Goal: Task Accomplishment & Management: Manage account settings

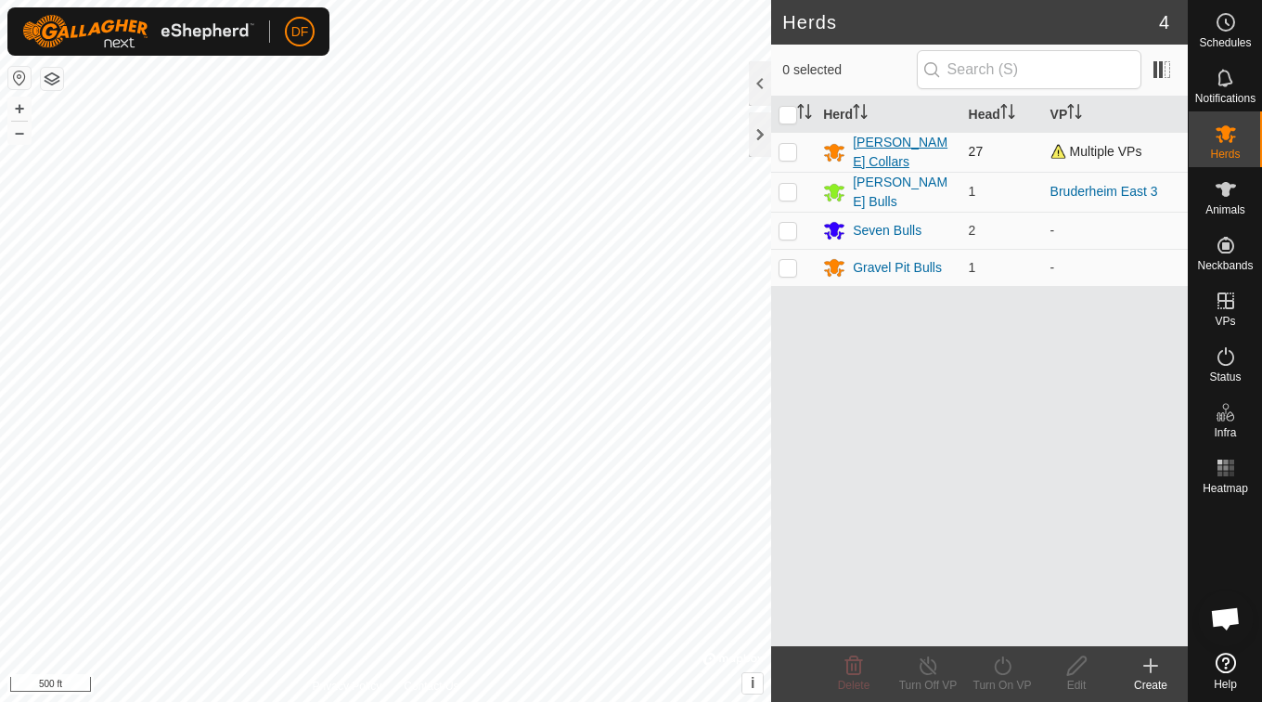
click at [890, 148] on div "[PERSON_NAME] Collars" at bounding box center [903, 152] width 100 height 39
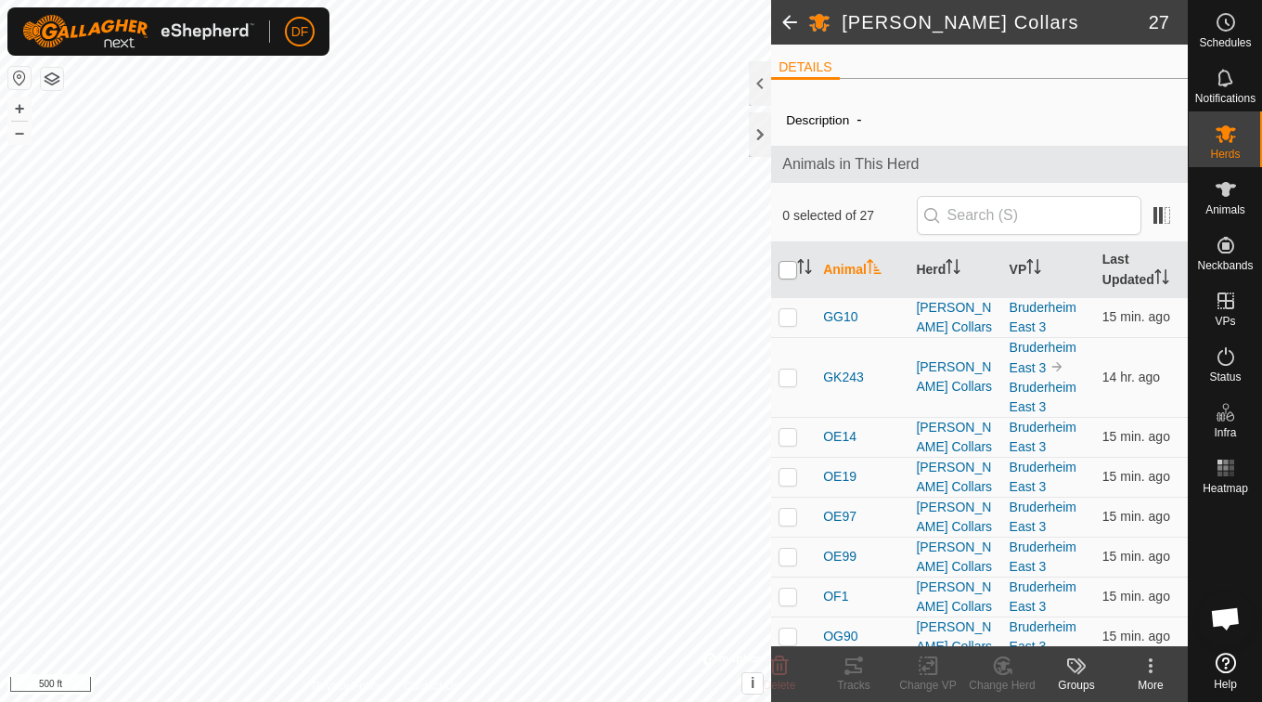
click at [792, 269] on input "checkbox" at bounding box center [788, 270] width 19 height 19
checkbox input "true"
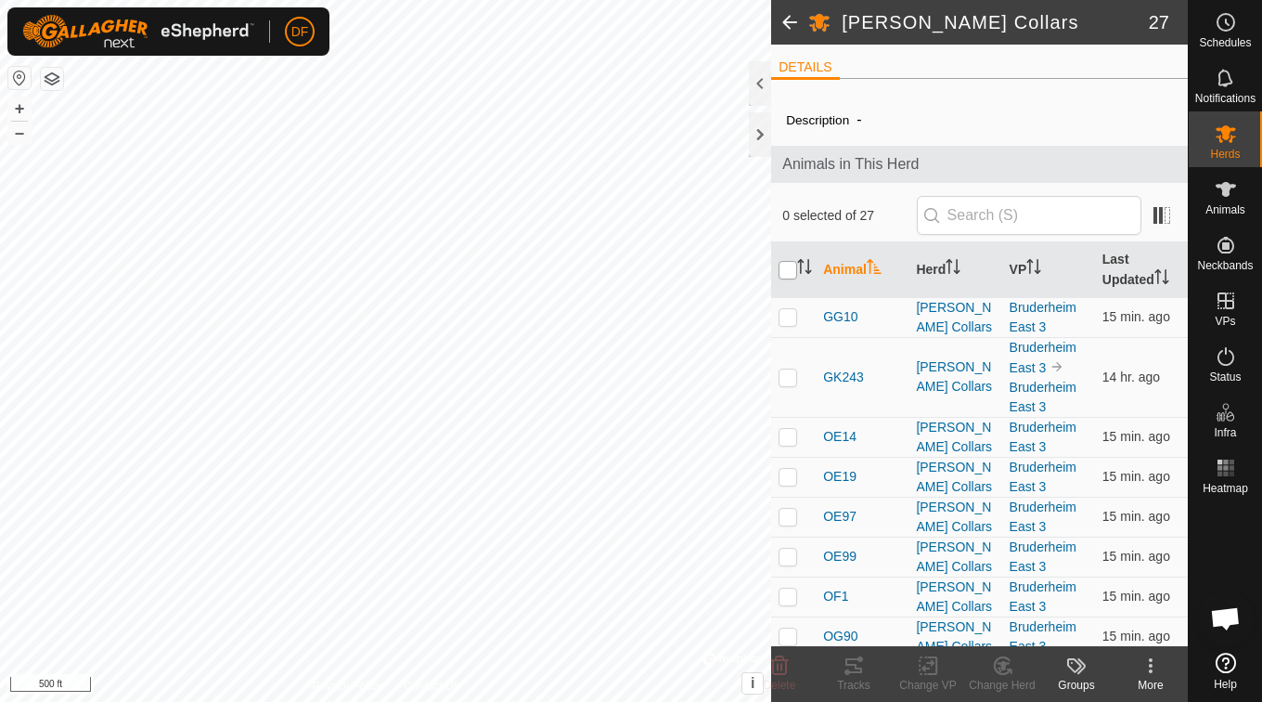
checkbox input "true"
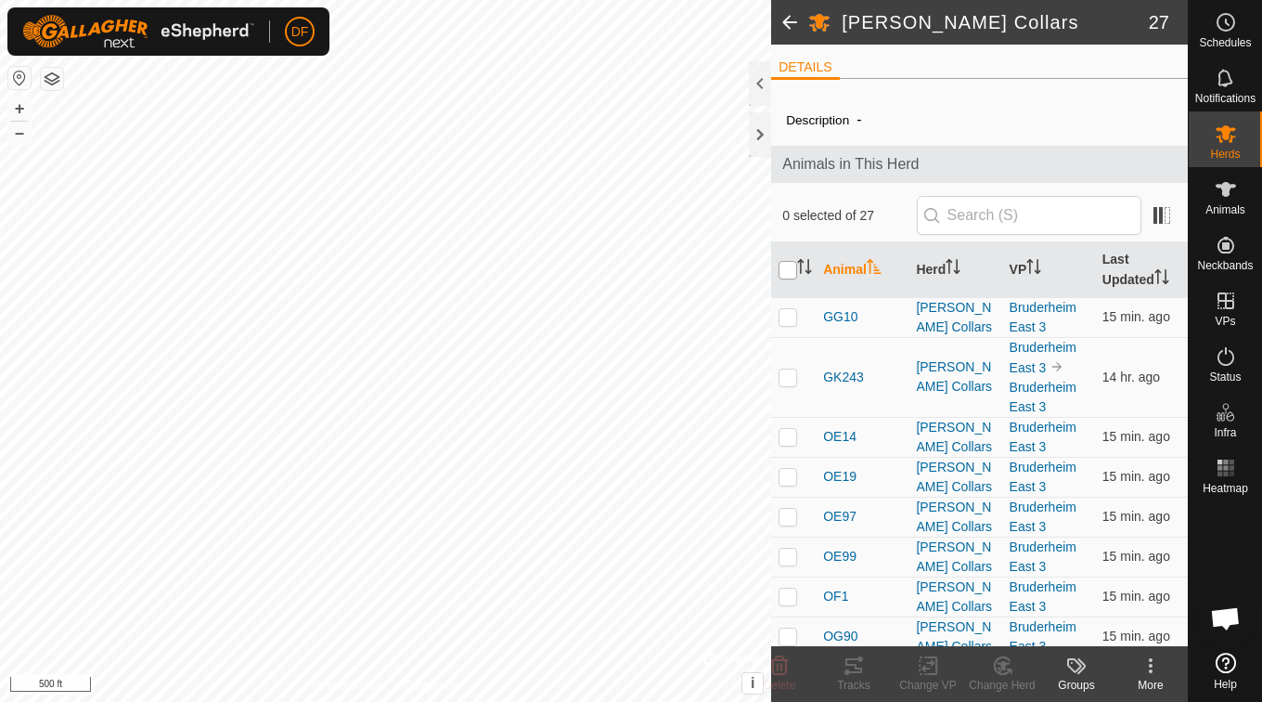
checkbox input "true"
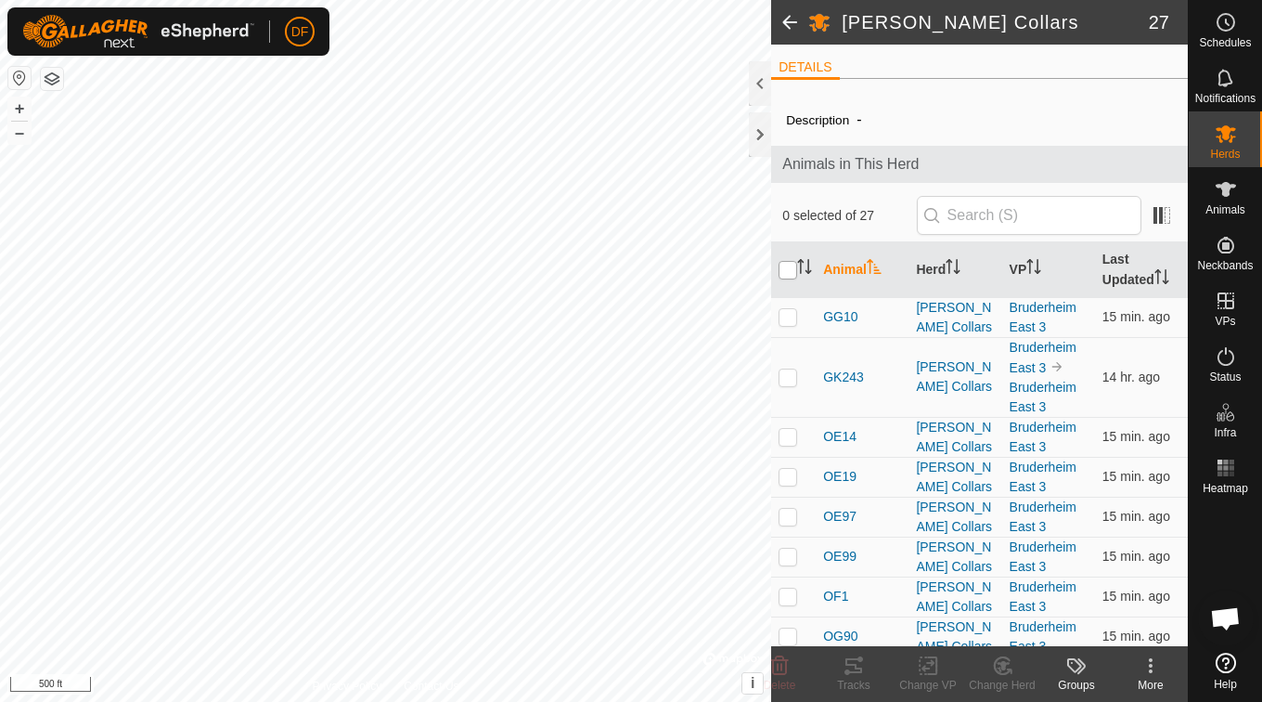
checkbox input "true"
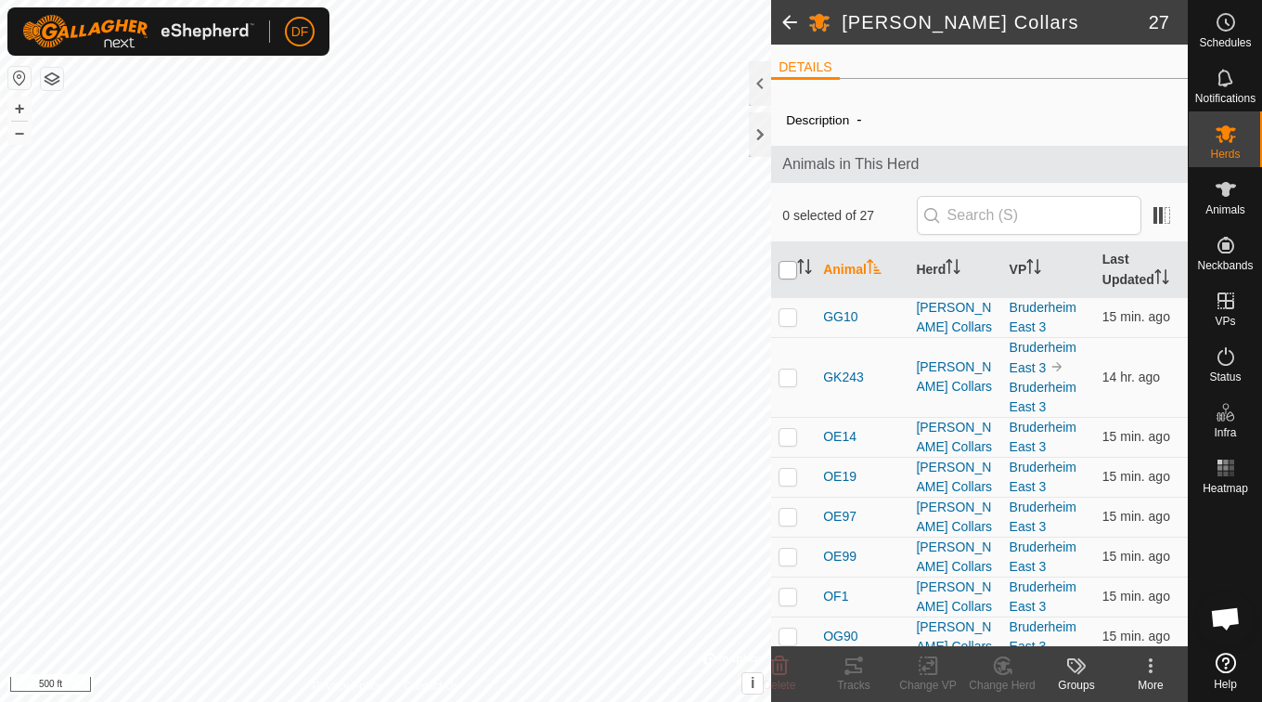
checkbox input "true"
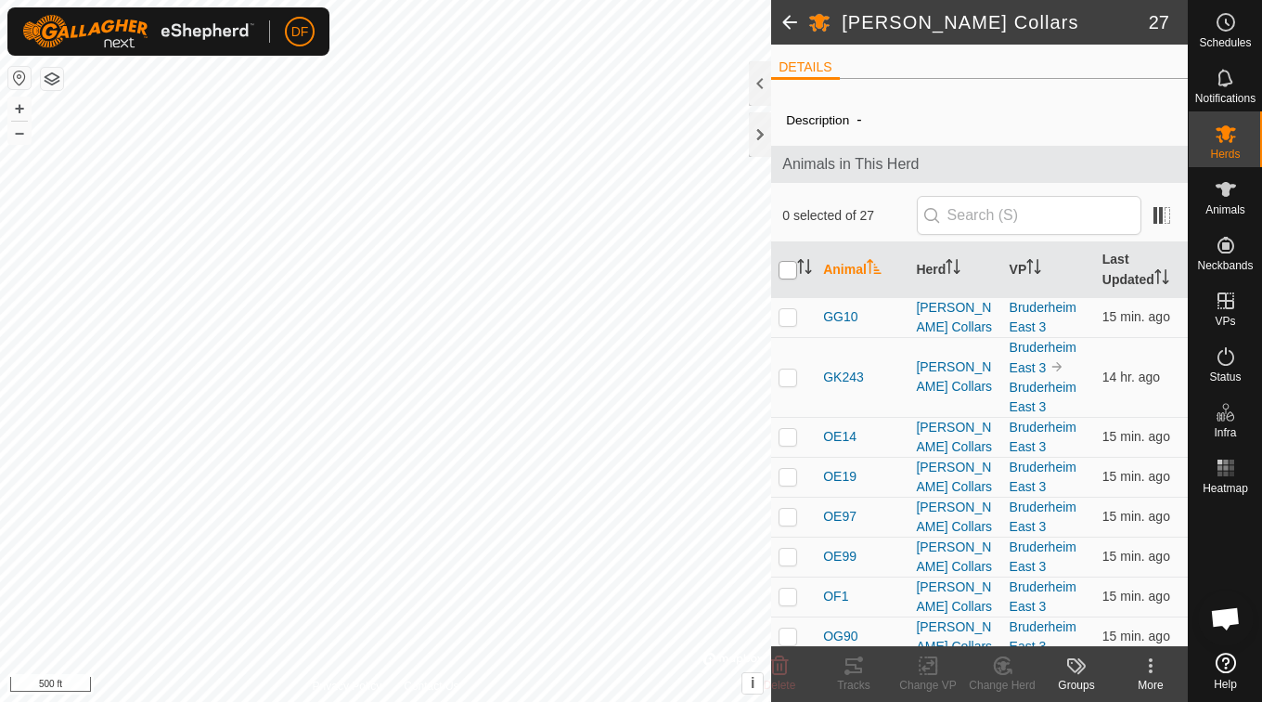
checkbox input "true"
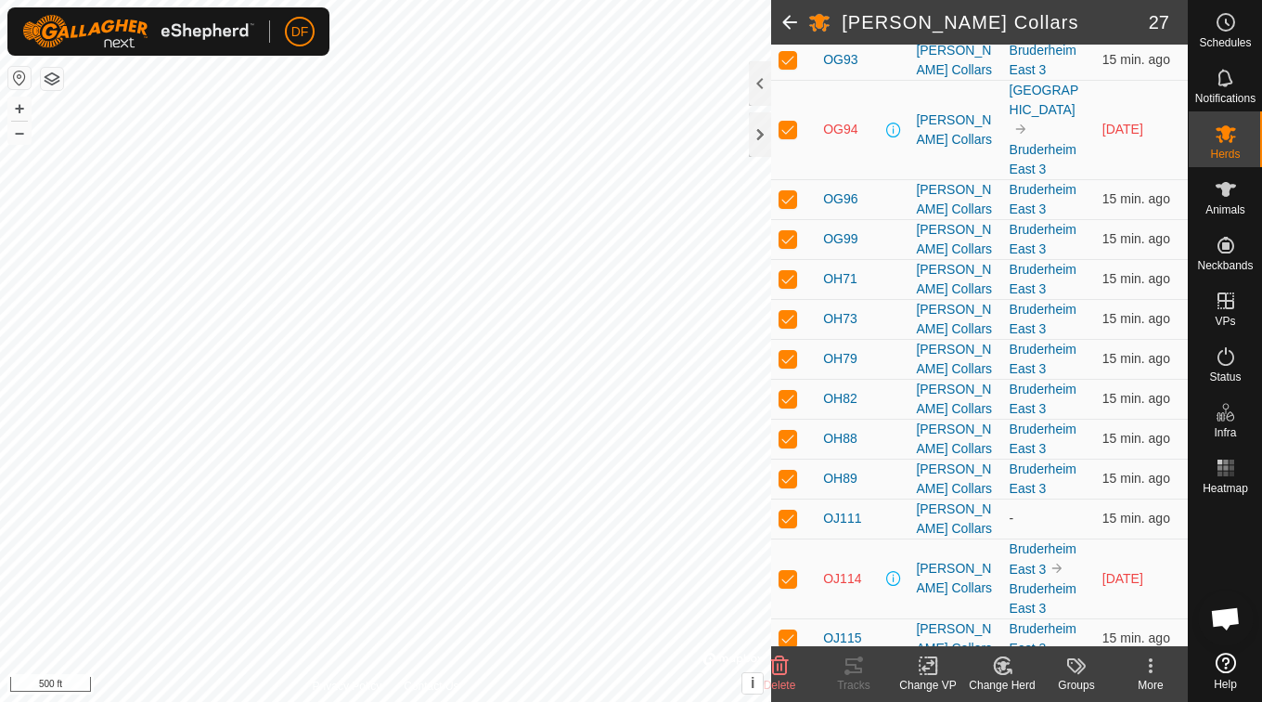
scroll to position [847, 0]
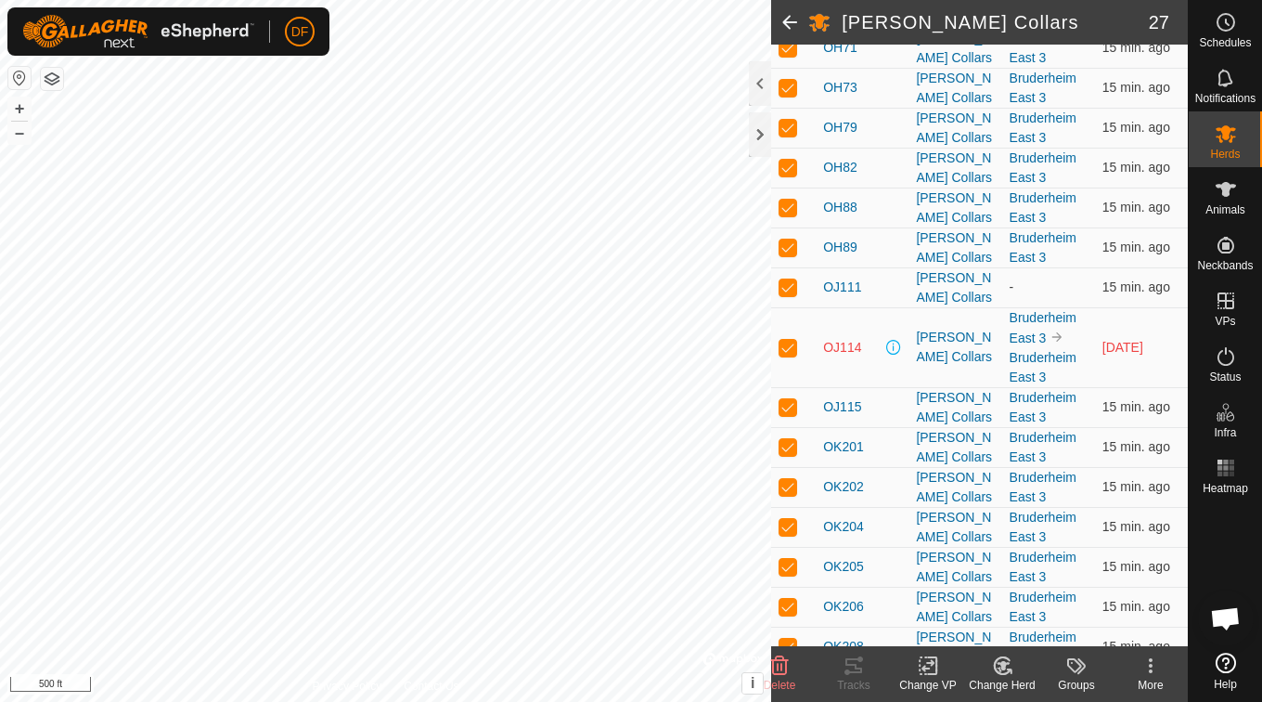
click at [936, 662] on icon at bounding box center [932, 665] width 8 height 17
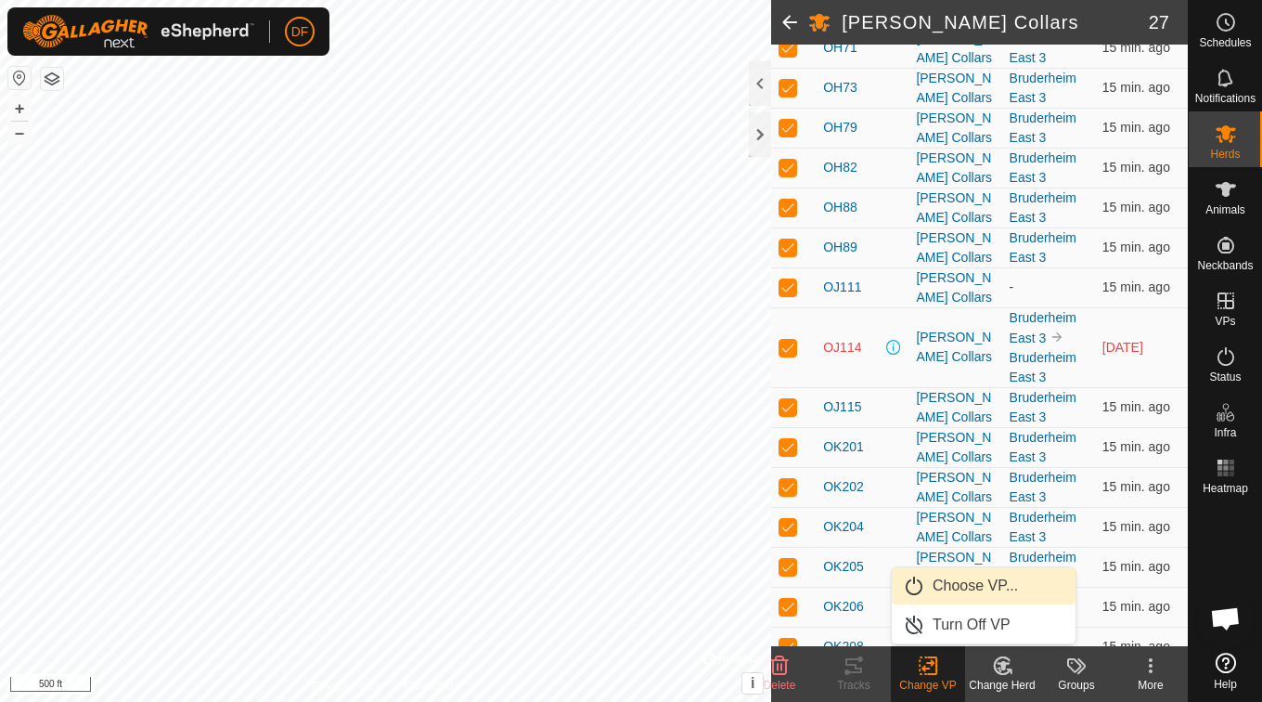
click at [961, 588] on link "Choose VP..." at bounding box center [984, 585] width 184 height 37
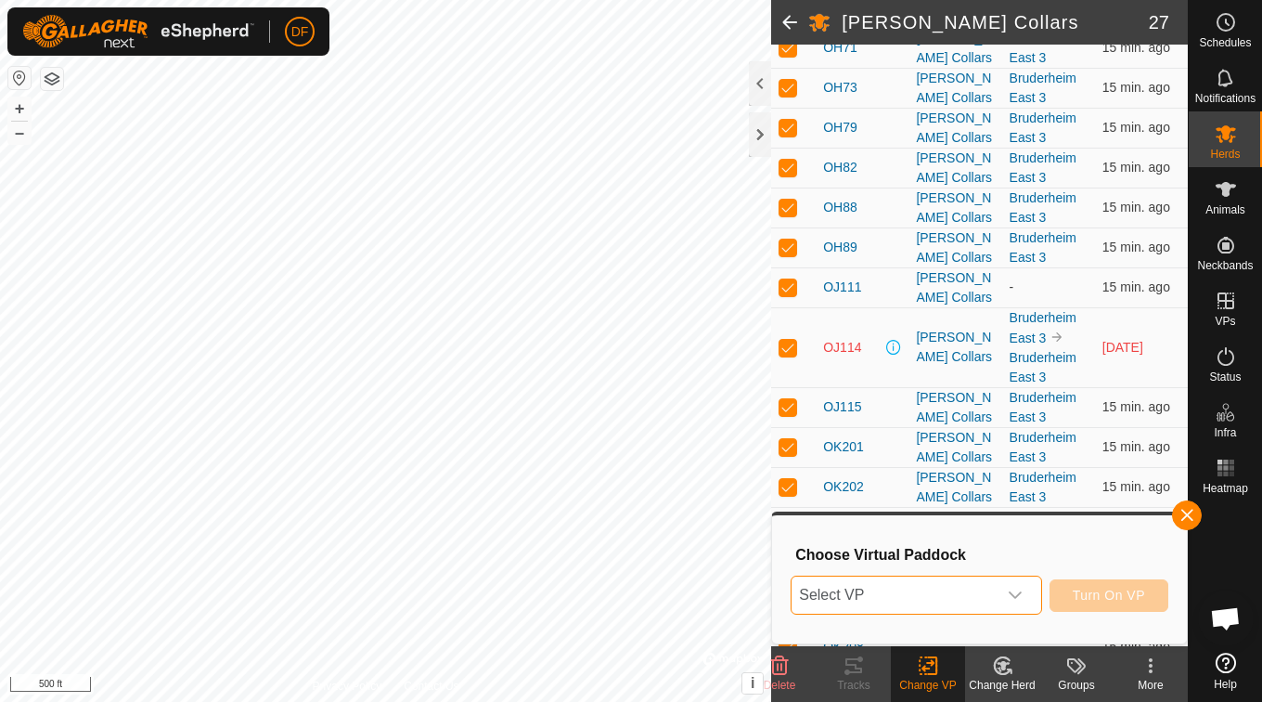
click at [948, 589] on span "Select VP" at bounding box center [894, 594] width 204 height 37
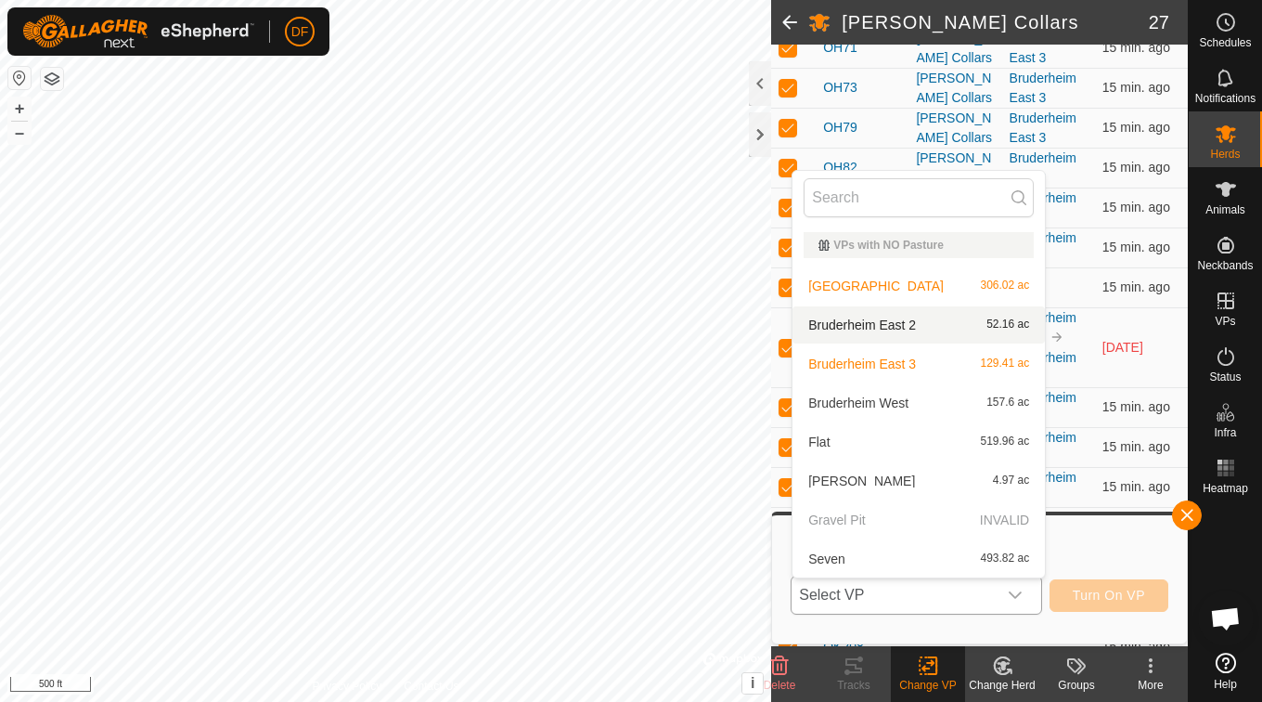
click at [950, 316] on li "Bruderheim East 2 52.16 ac" at bounding box center [919, 324] width 252 height 37
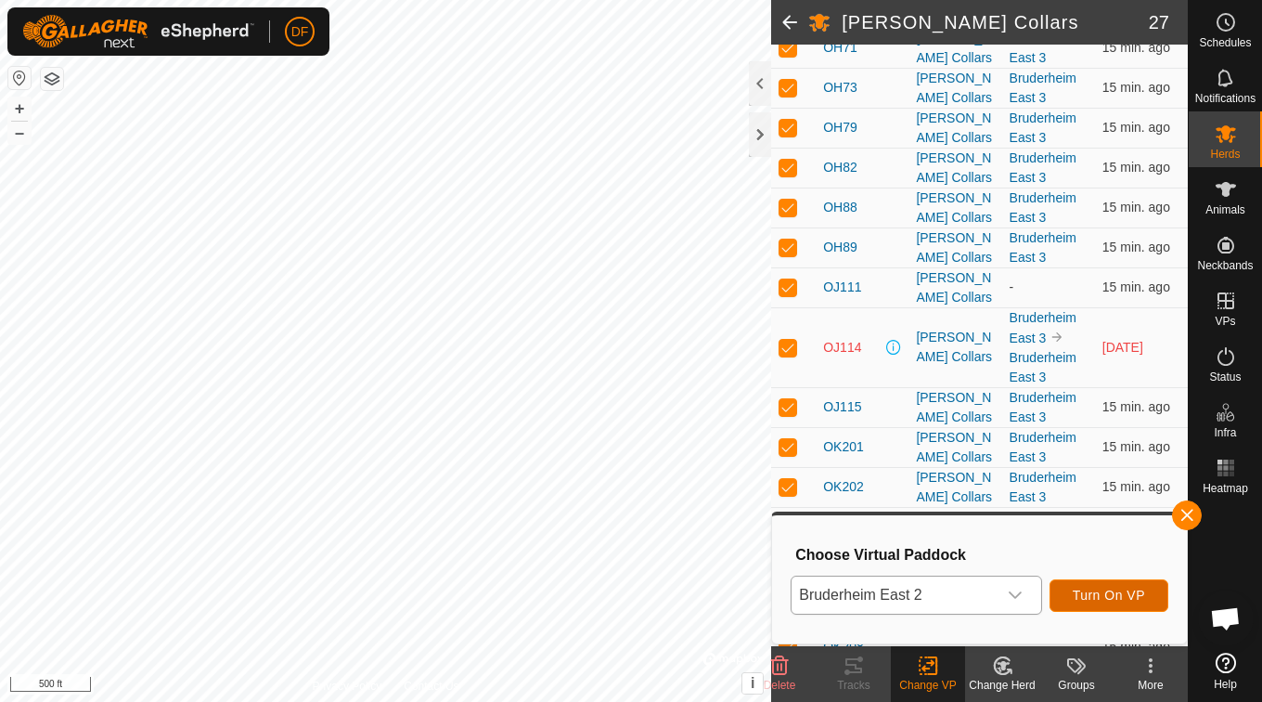
click at [1124, 592] on span "Turn On VP" at bounding box center [1109, 594] width 72 height 15
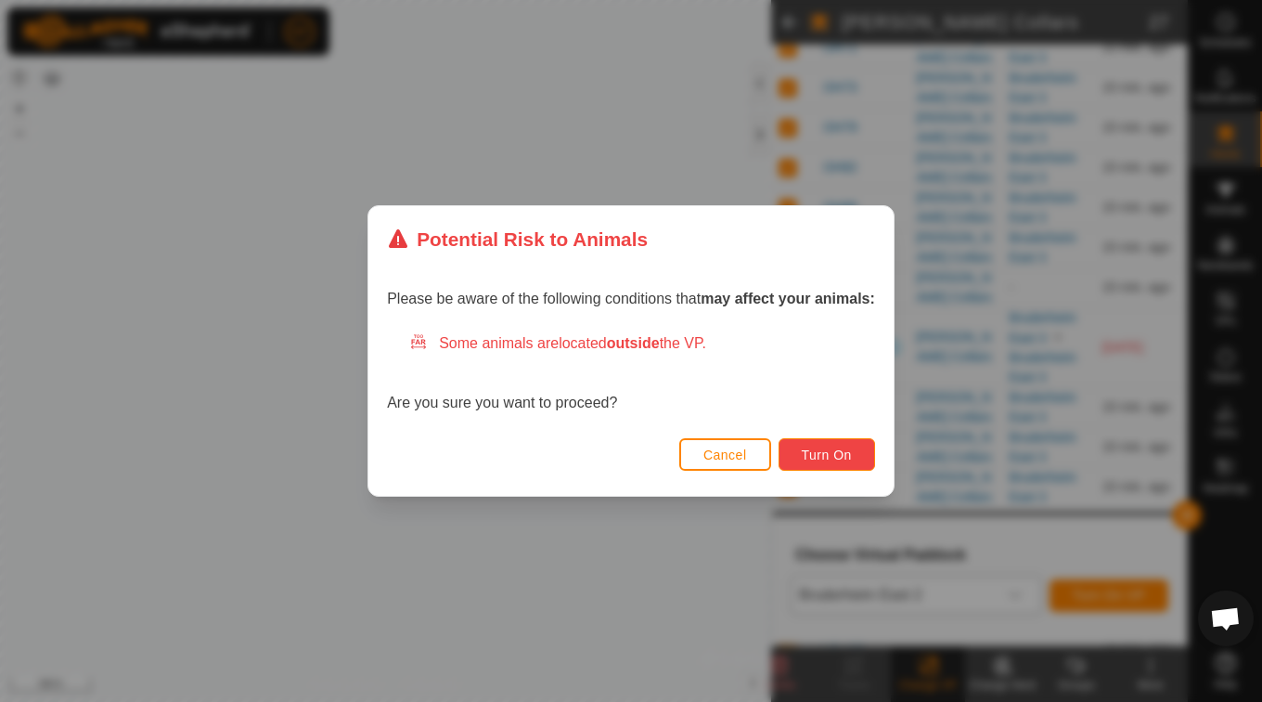
click at [855, 444] on button "Turn On" at bounding box center [827, 454] width 97 height 32
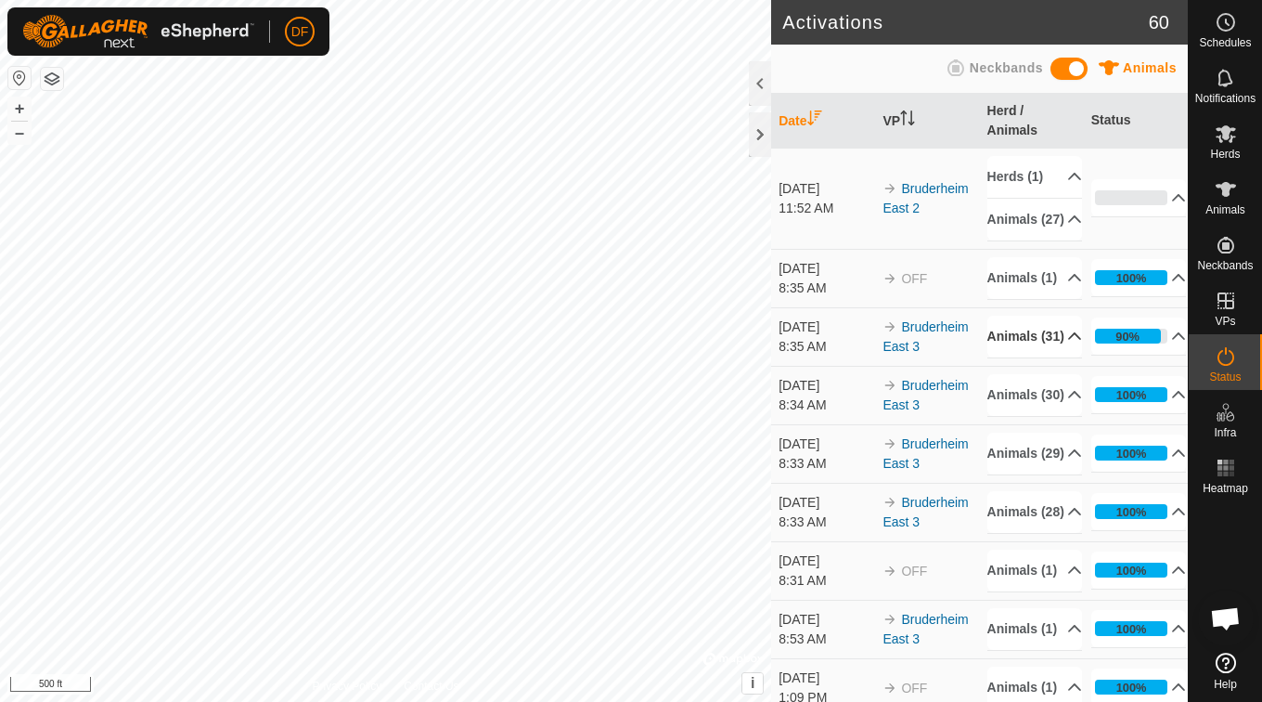
click at [1060, 357] on p-accordion-header "Animals (31)" at bounding box center [1035, 337] width 96 height 42
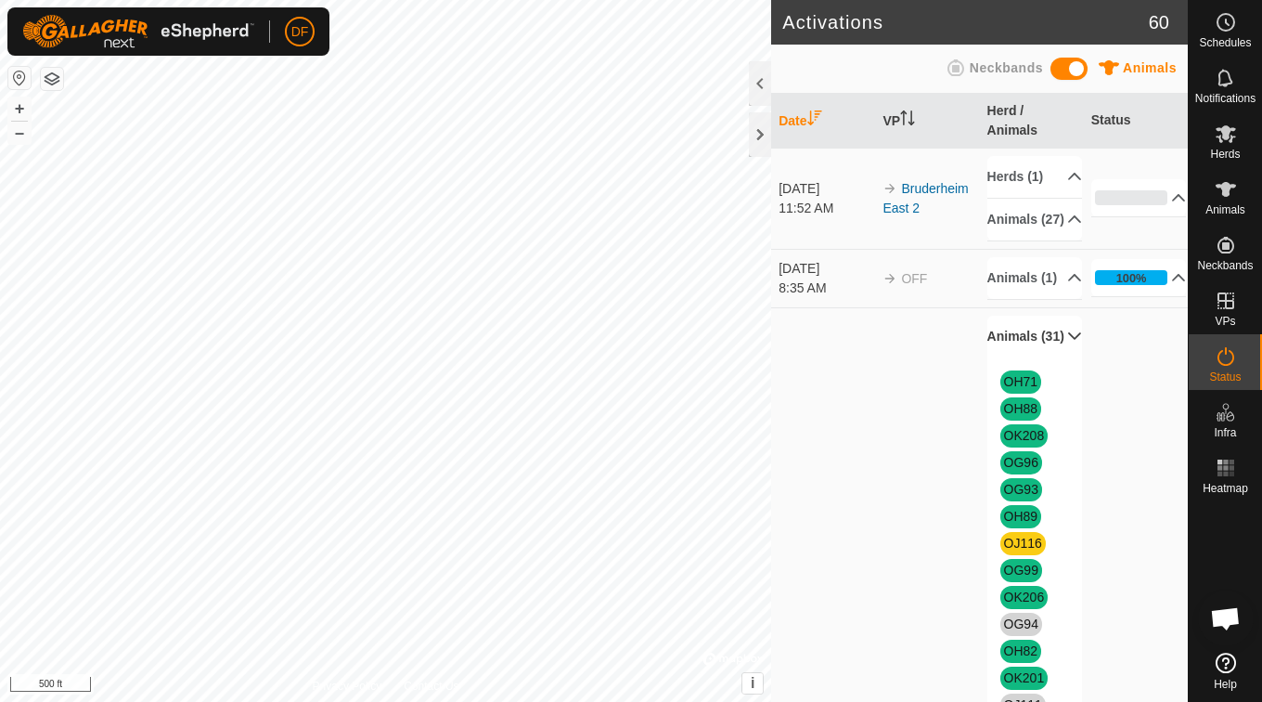
click at [1040, 357] on p-accordion-header "Animals (31)" at bounding box center [1035, 337] width 96 height 42
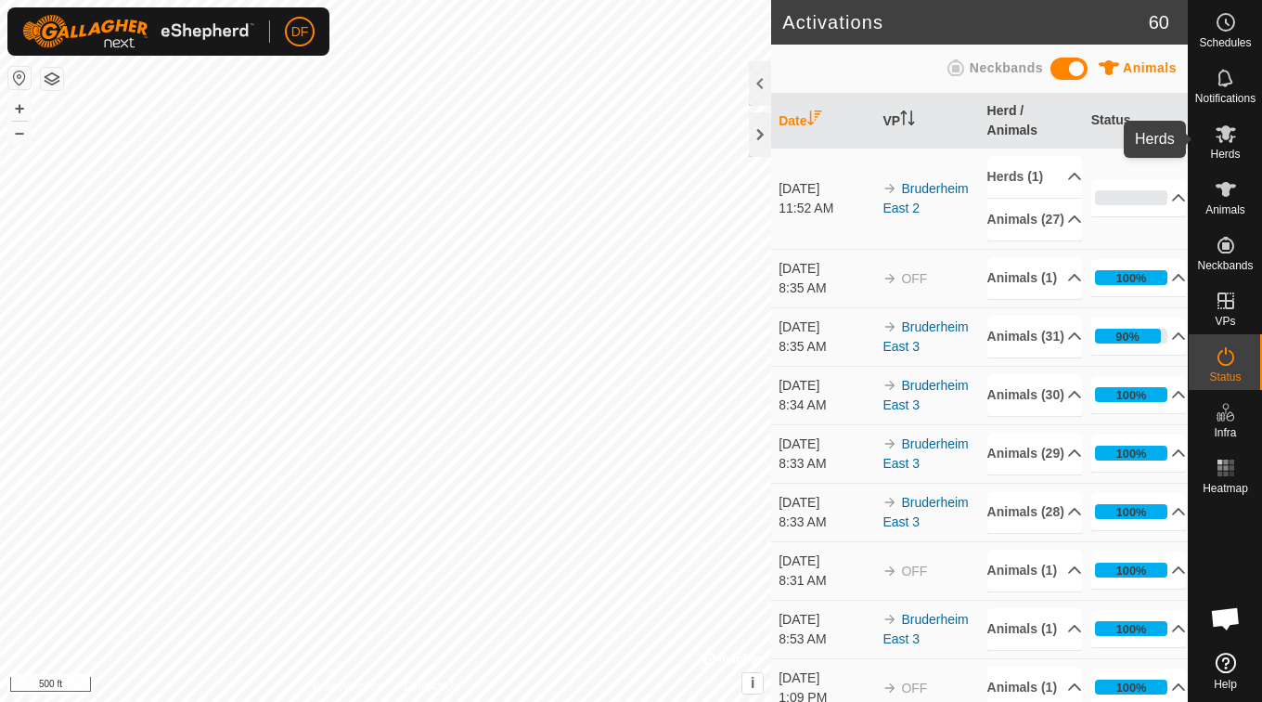
click at [1232, 139] on icon at bounding box center [1226, 134] width 20 height 18
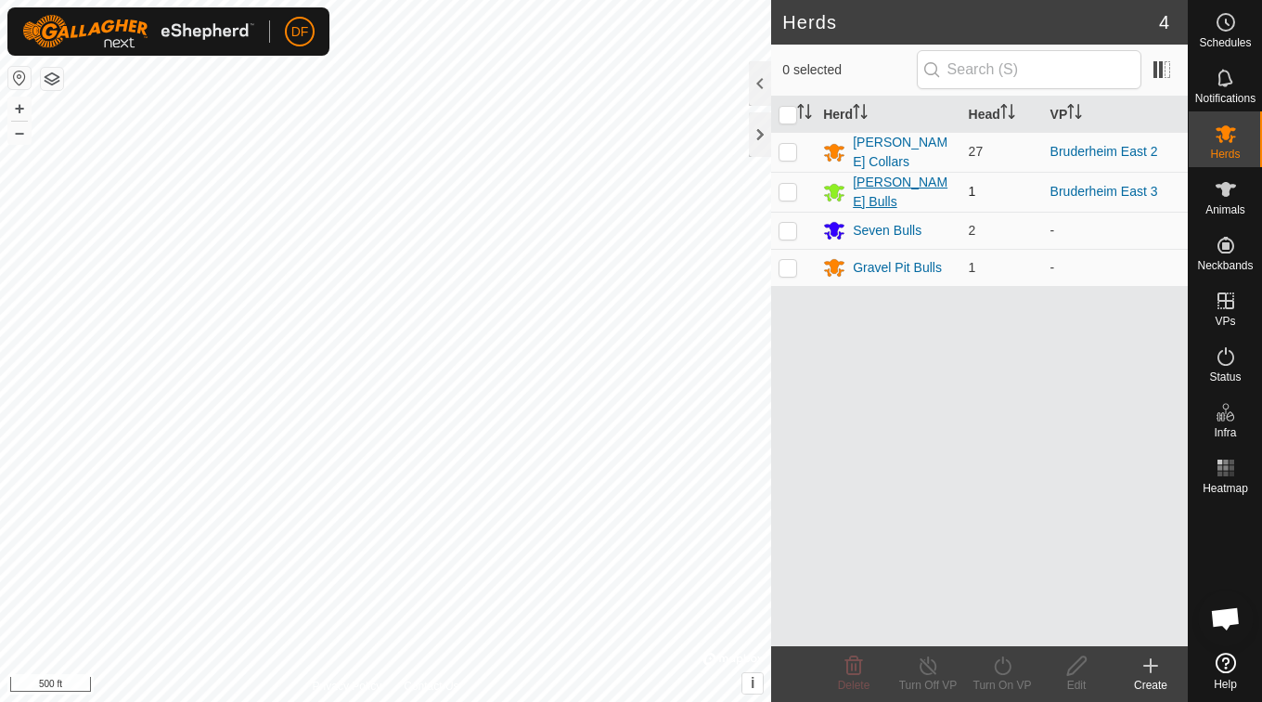
click at [917, 191] on div "[PERSON_NAME] Bulls" at bounding box center [903, 192] width 100 height 39
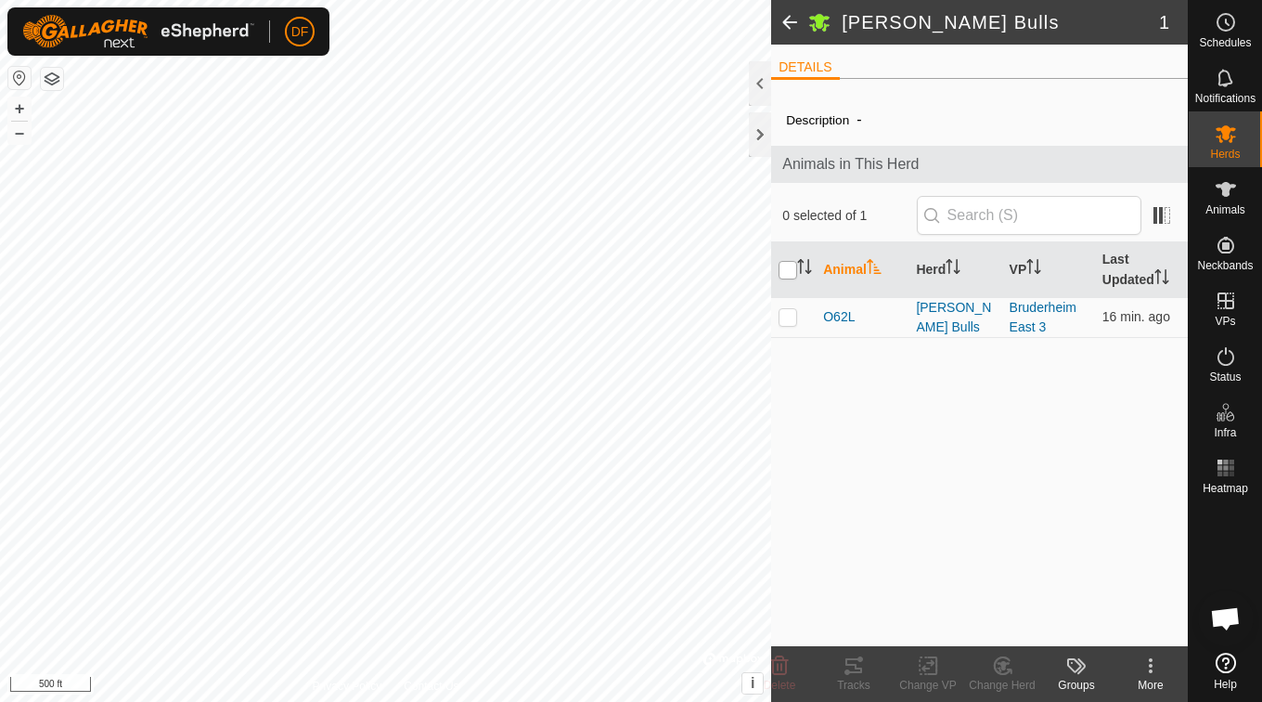
click at [787, 271] on input "checkbox" at bounding box center [788, 270] width 19 height 19
checkbox input "true"
click at [946, 673] on change-vp-svg-icon at bounding box center [928, 665] width 74 height 22
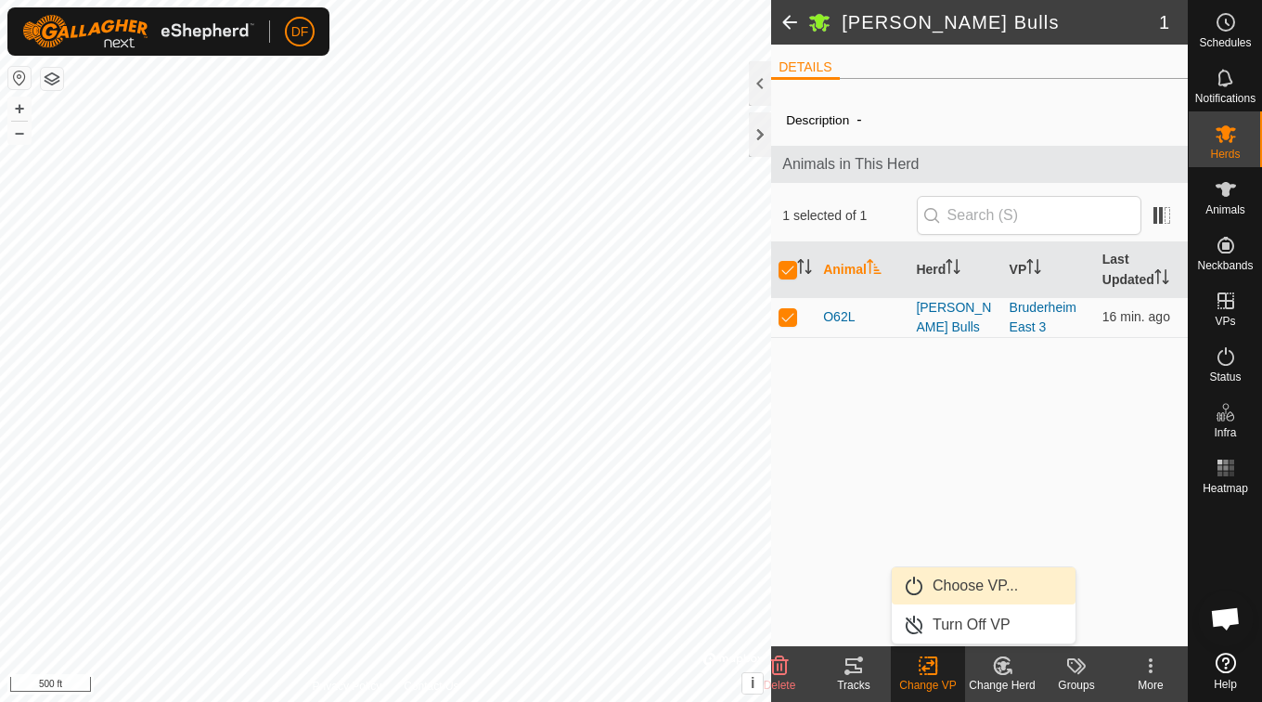
click at [963, 570] on link "Choose VP..." at bounding box center [984, 585] width 184 height 37
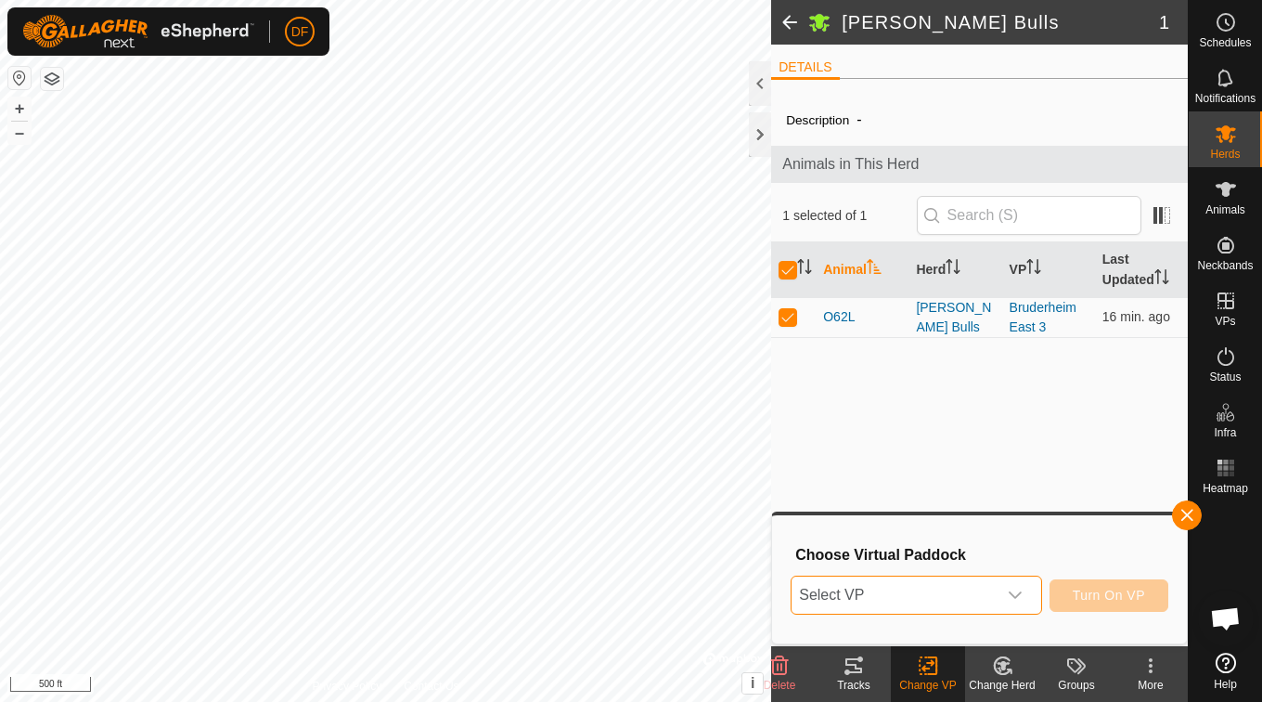
click at [968, 582] on span "Select VP" at bounding box center [894, 594] width 204 height 37
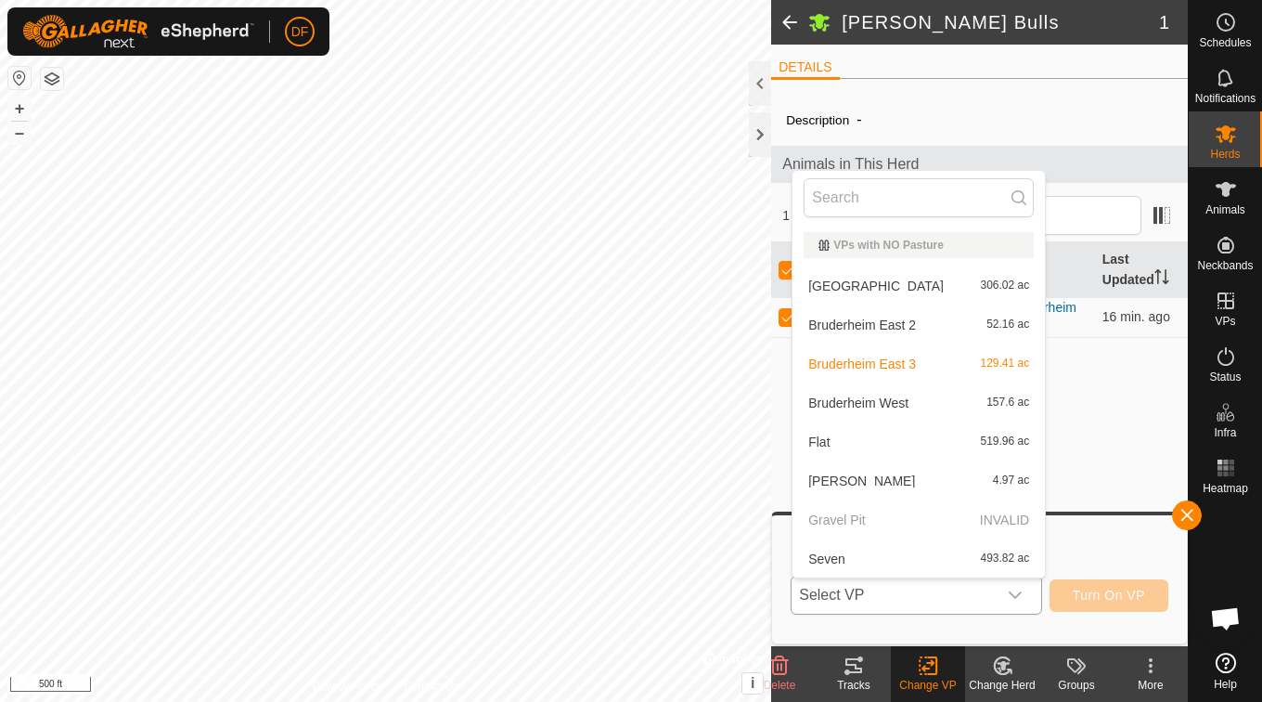
click at [977, 323] on li "Bruderheim East 2 52.16 ac" at bounding box center [919, 324] width 252 height 37
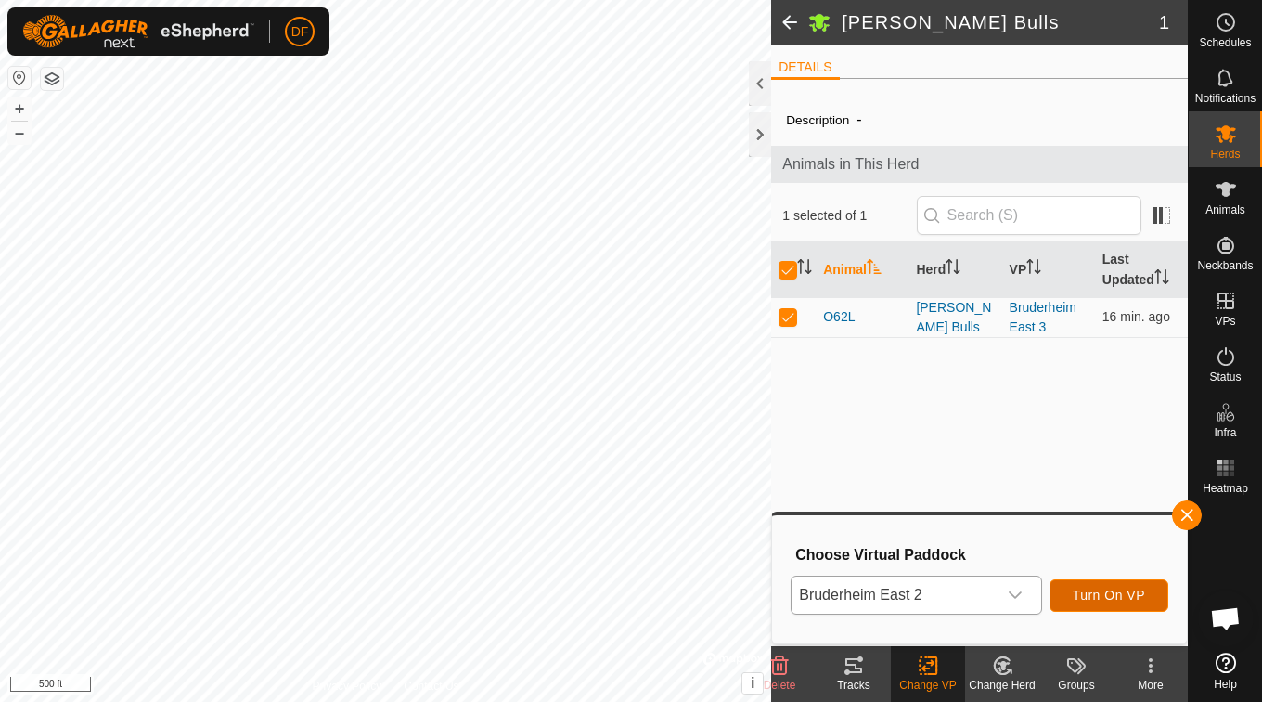
click at [1070, 584] on button "Turn On VP" at bounding box center [1109, 595] width 119 height 32
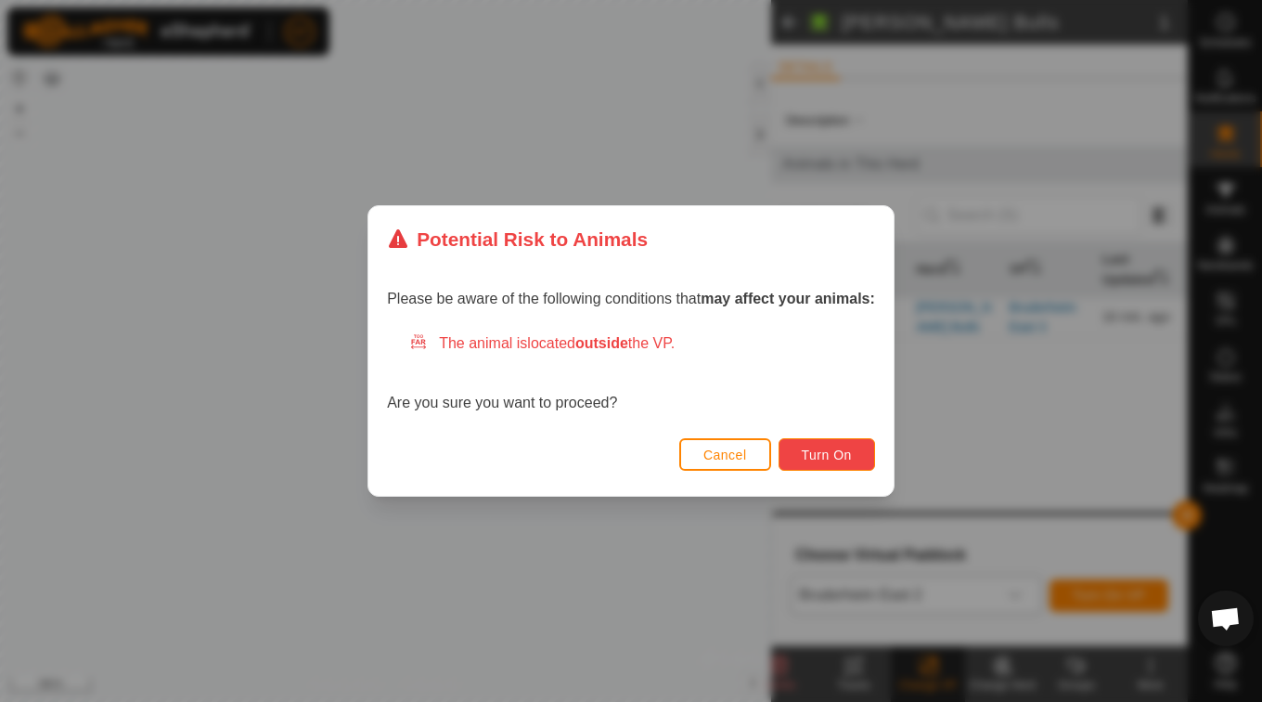
click at [828, 470] on button "Turn On" at bounding box center [827, 454] width 97 height 32
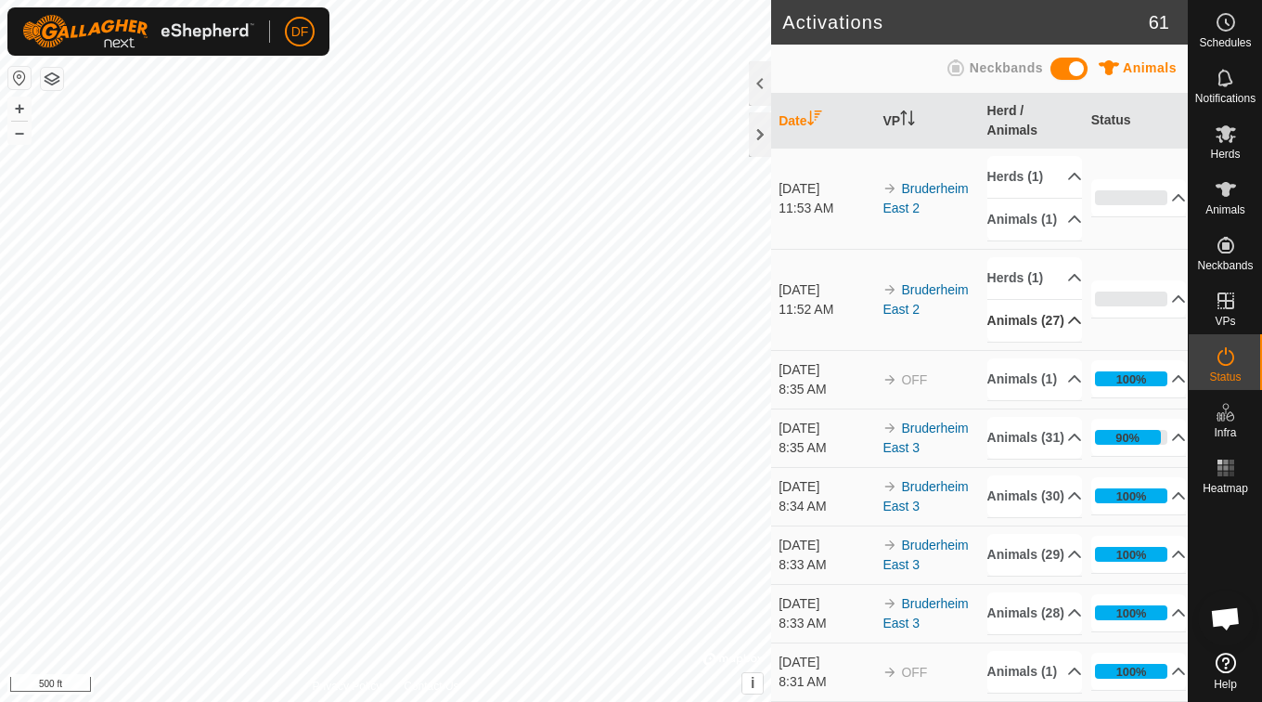
click at [1010, 342] on p-accordion-header "Animals (27)" at bounding box center [1035, 321] width 96 height 42
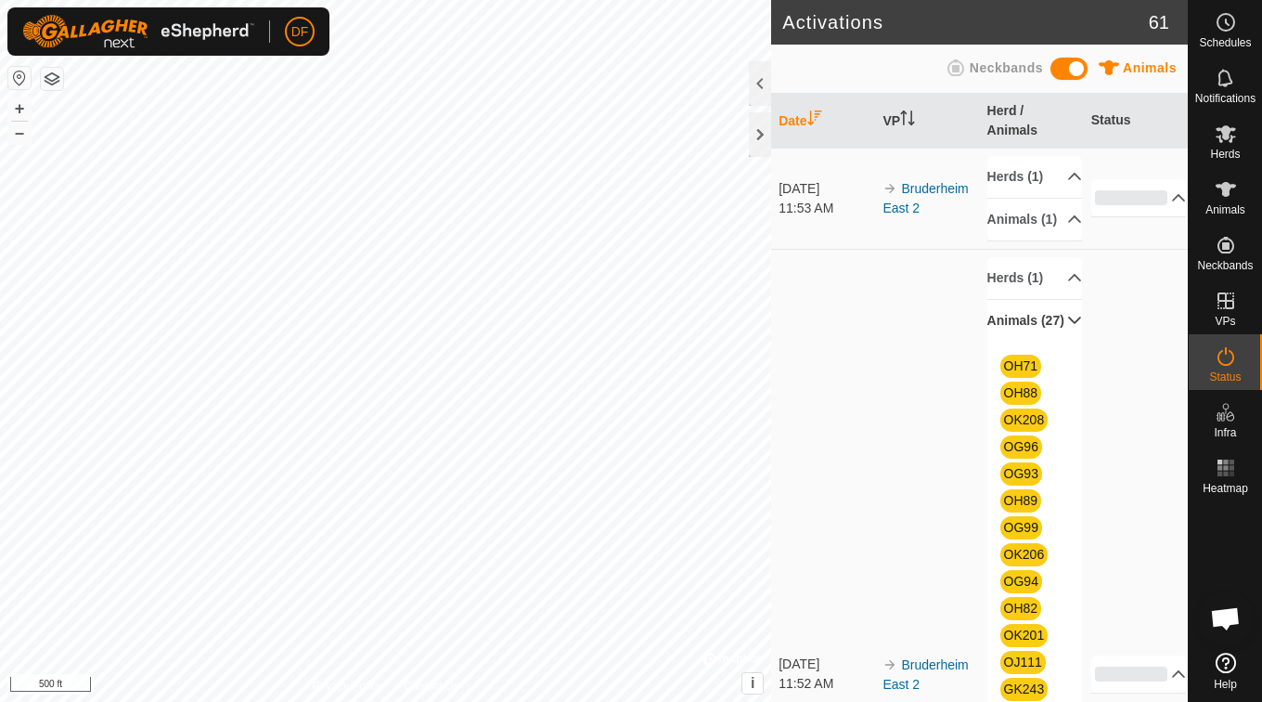
click at [1010, 342] on p-accordion-header "Animals (27)" at bounding box center [1035, 321] width 96 height 42
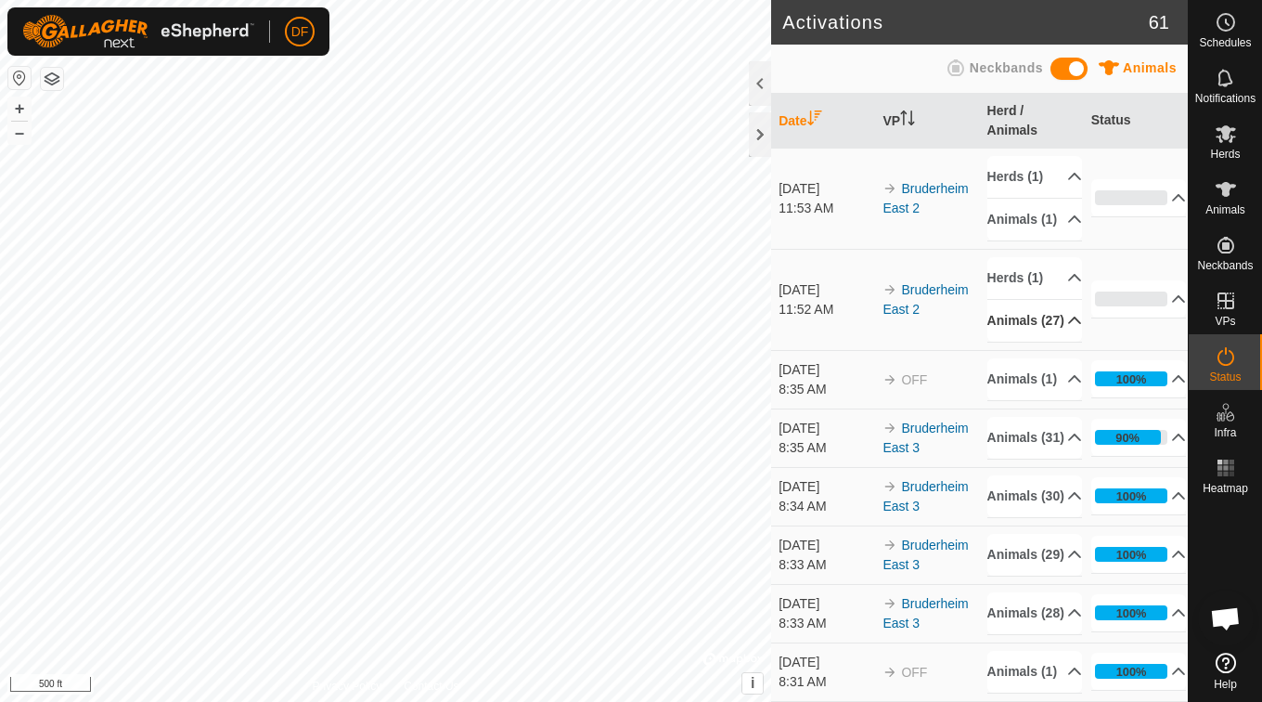
scroll to position [13, 0]
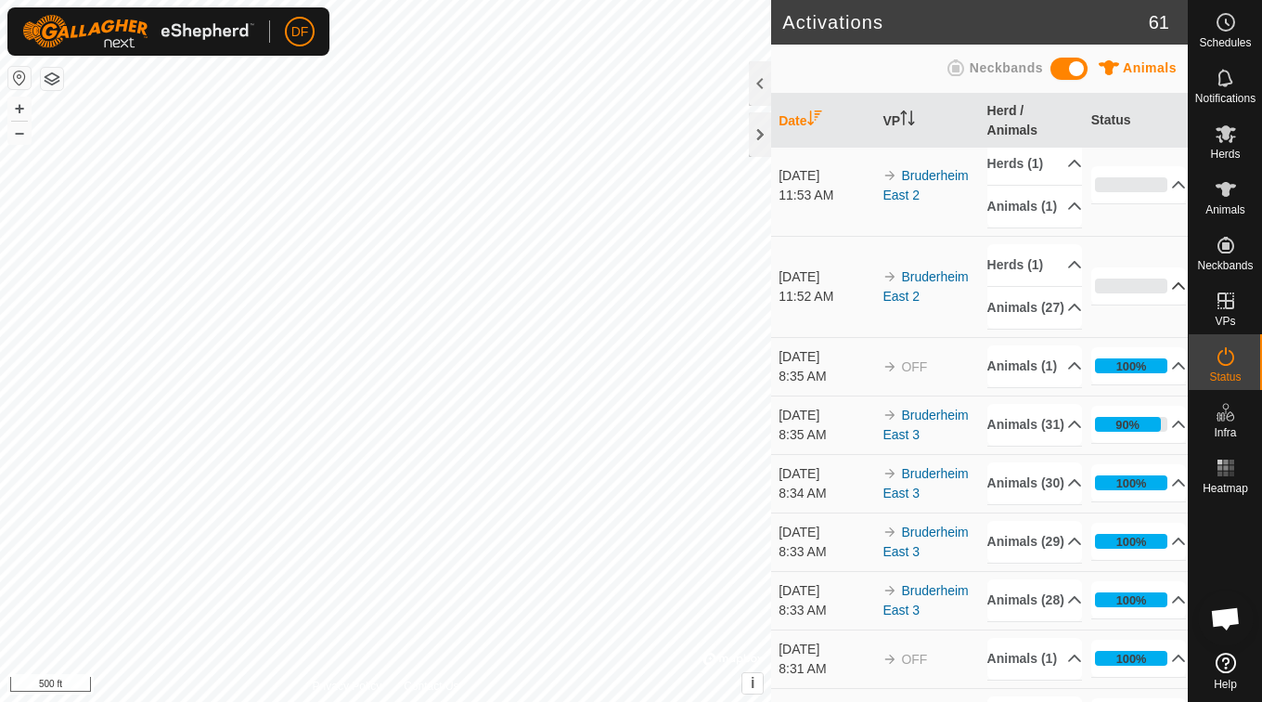
click at [1134, 304] on p-accordion-header "0%" at bounding box center [1139, 285] width 96 height 37
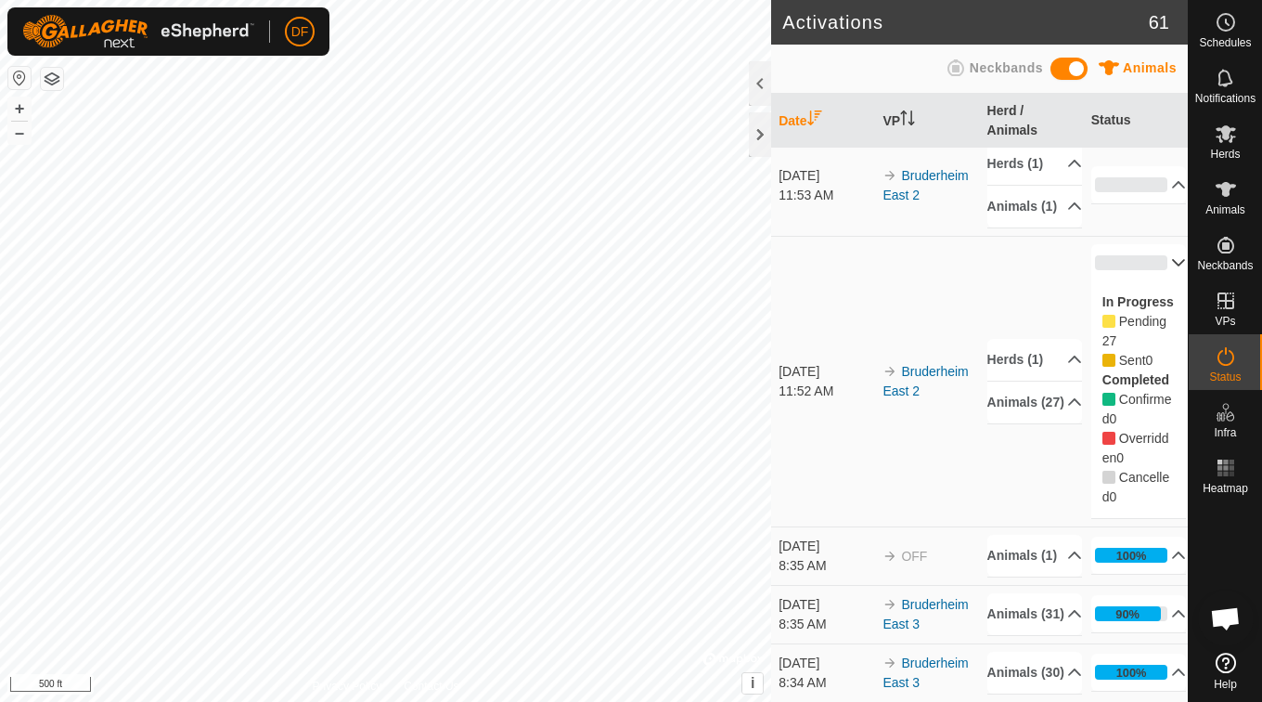
click at [1152, 281] on p-accordion-header "0%" at bounding box center [1139, 262] width 96 height 37
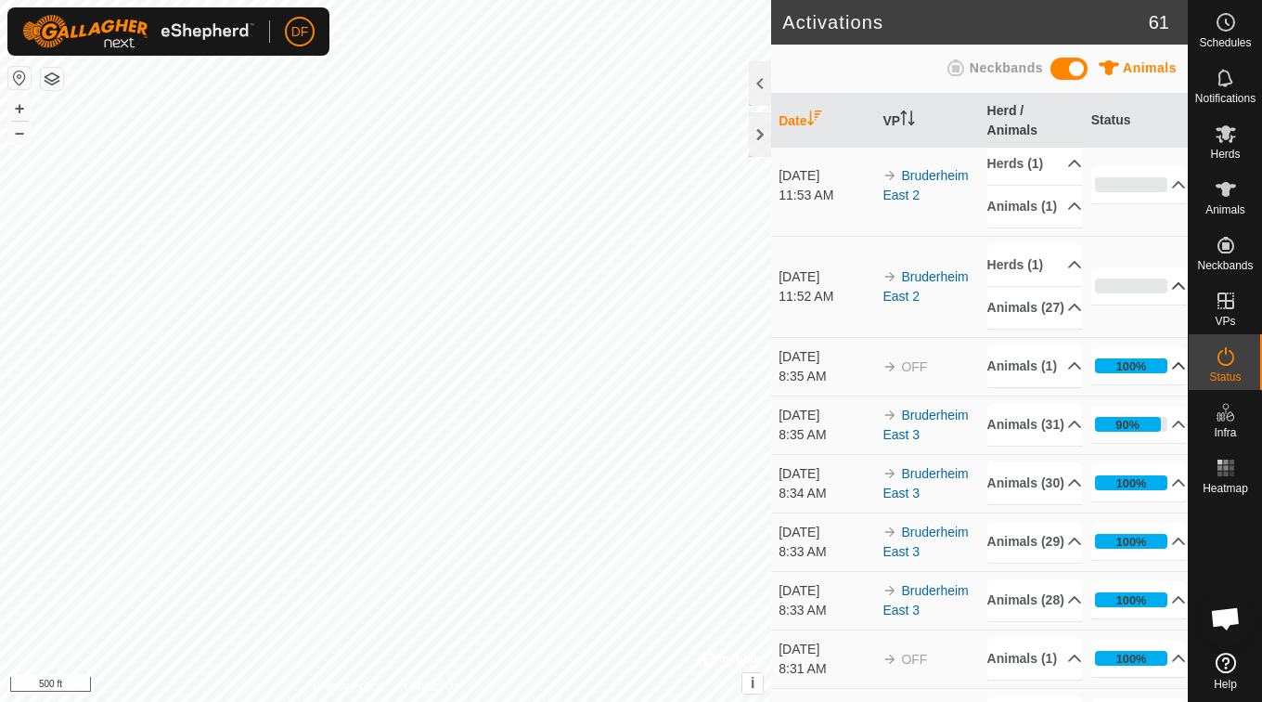
click at [1106, 384] on p-accordion-header "100%" at bounding box center [1139, 365] width 96 height 37
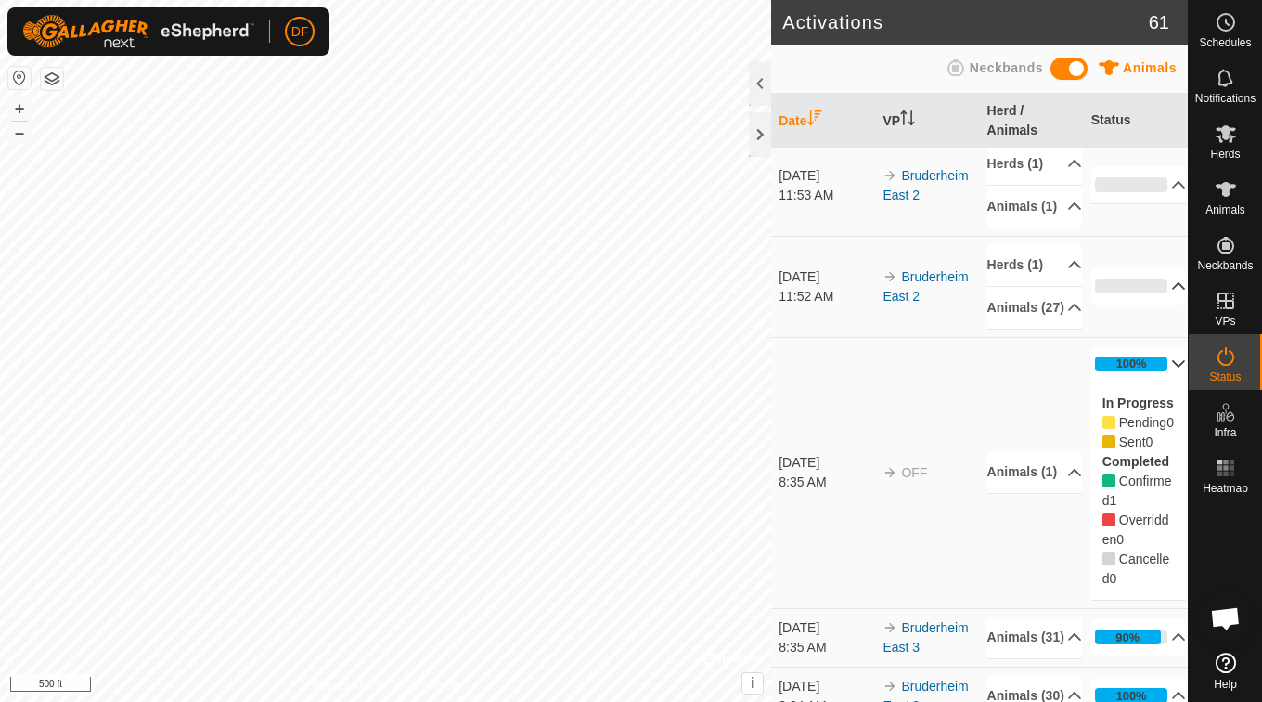
click at [1120, 382] on p-accordion-header "100%" at bounding box center [1139, 363] width 96 height 37
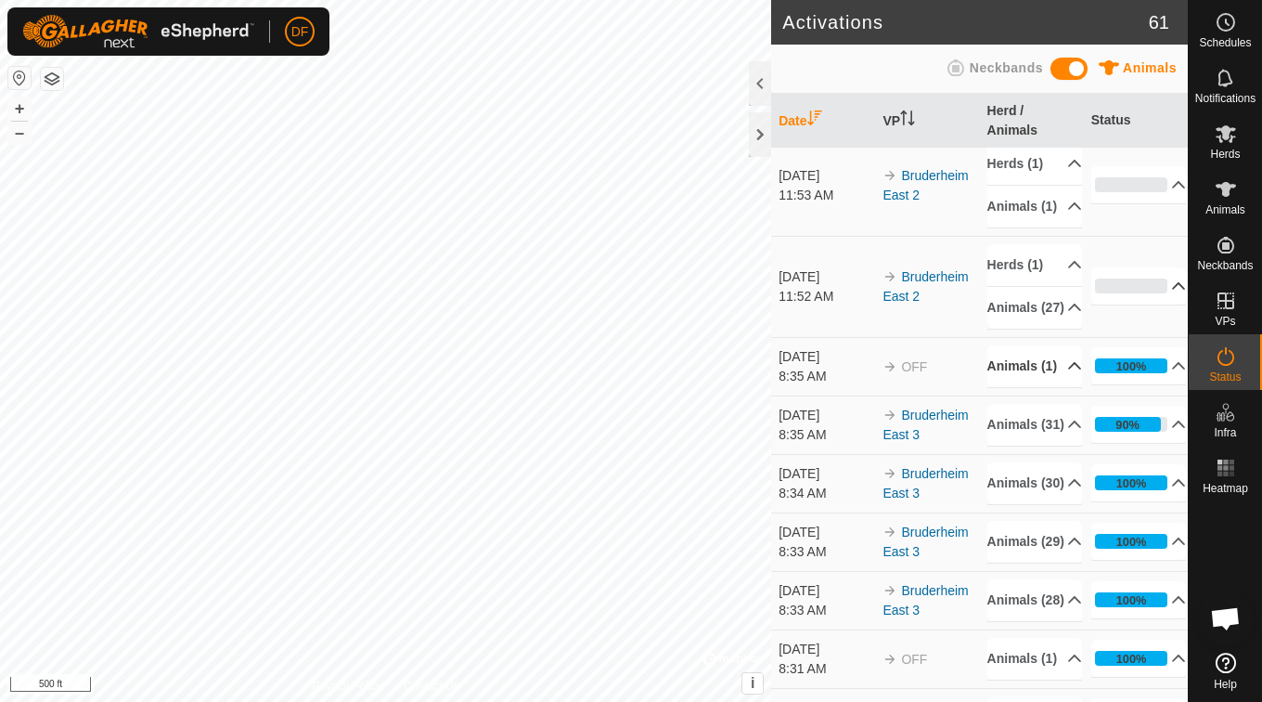
click at [1028, 387] on p-accordion-header "Animals (1)" at bounding box center [1035, 366] width 96 height 42
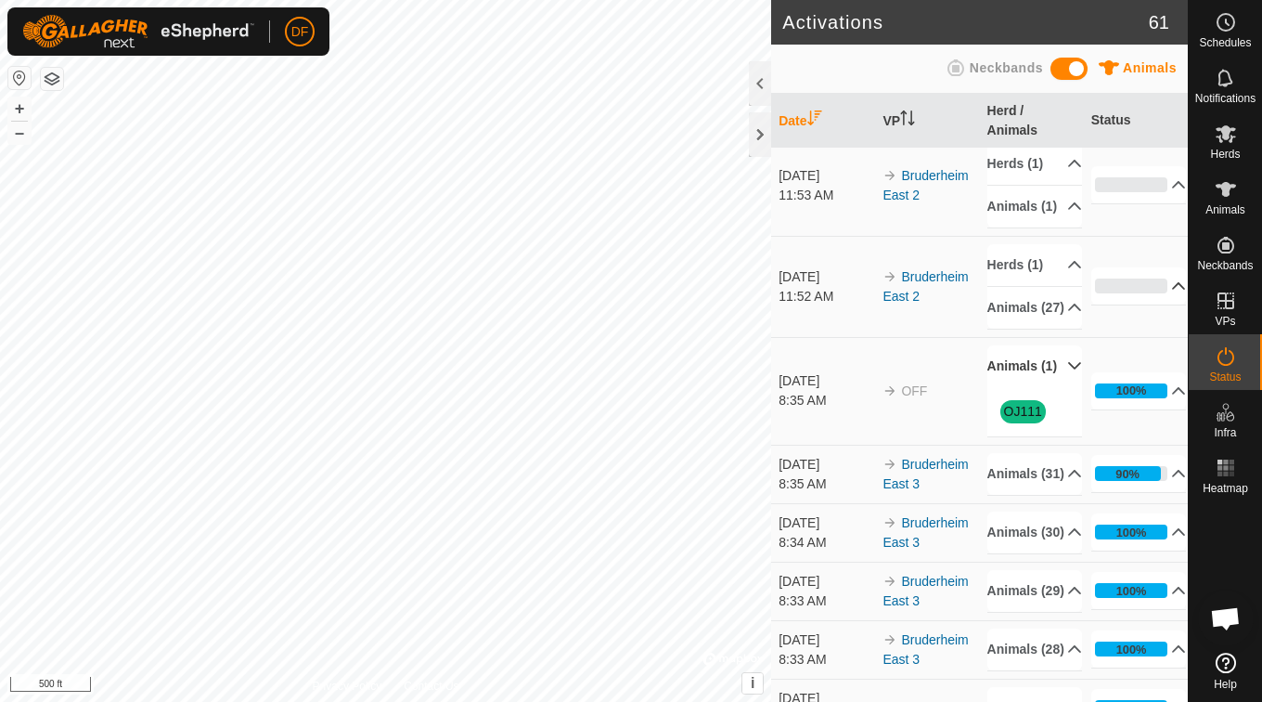
click at [1028, 387] on p-accordion-header "Animals (1)" at bounding box center [1035, 366] width 96 height 42
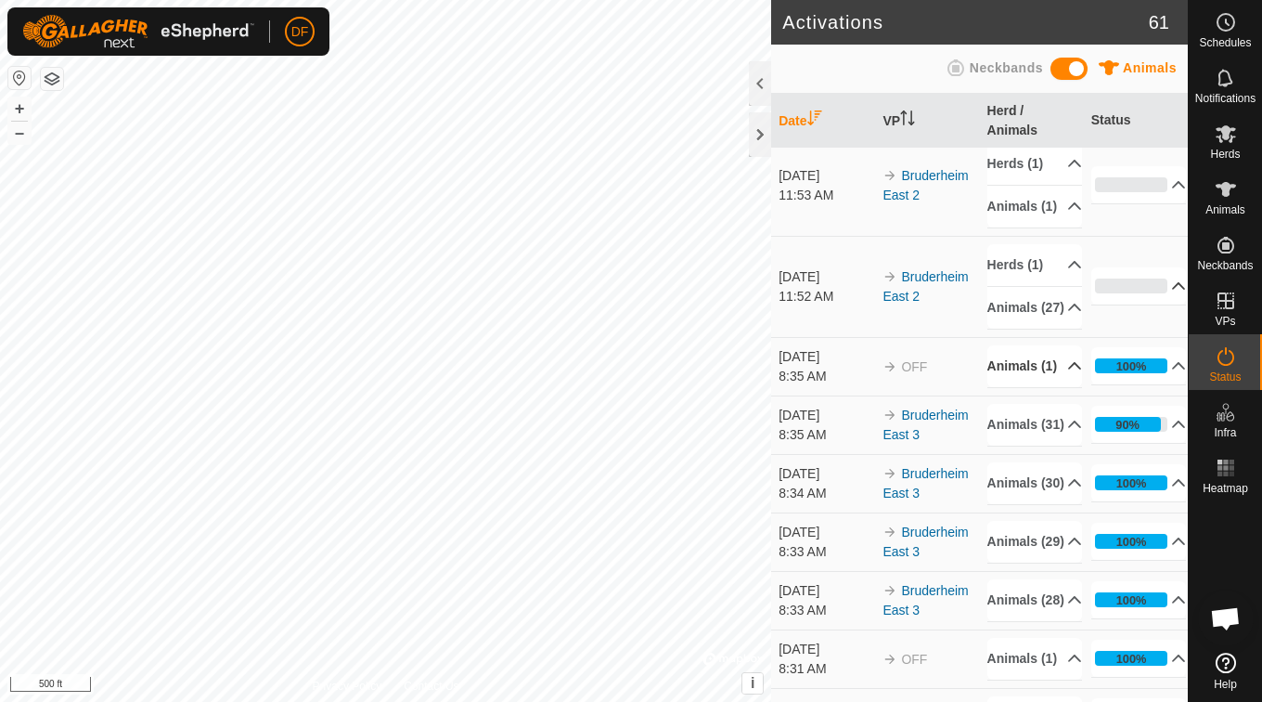
scroll to position [0, 0]
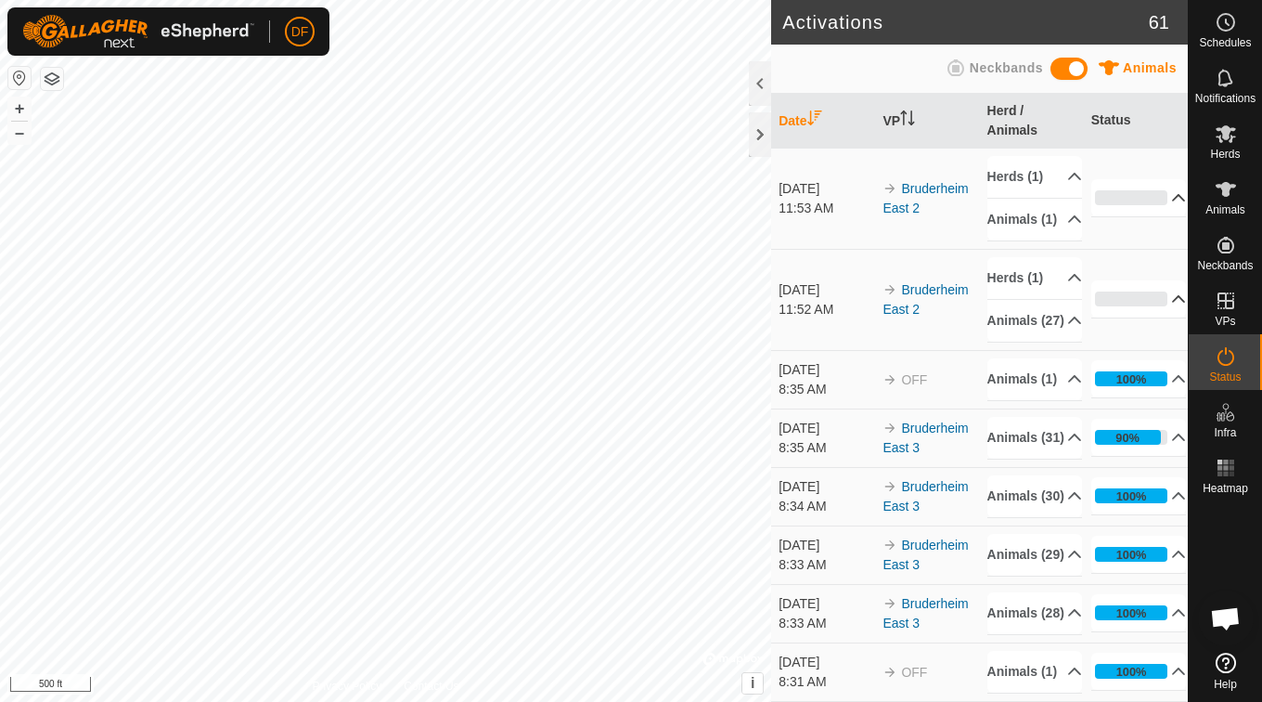
click at [1109, 212] on p-accordion-header "0%" at bounding box center [1139, 197] width 96 height 37
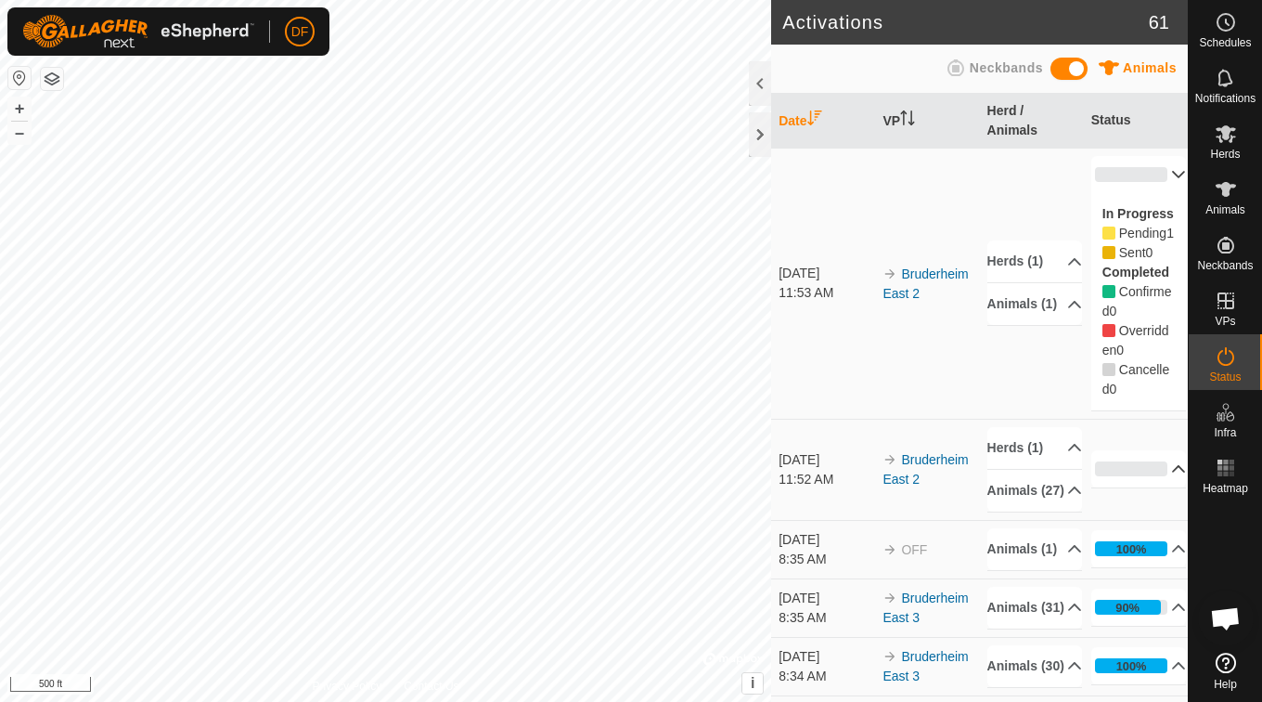
click at [1128, 200] on div "In Progress Pending 1 Sent 0 Completed Confirmed 0 Overridden 0 Cancelled 0" at bounding box center [1139, 301] width 96 height 217
click at [1147, 178] on p-accordion-header "0%" at bounding box center [1139, 174] width 96 height 37
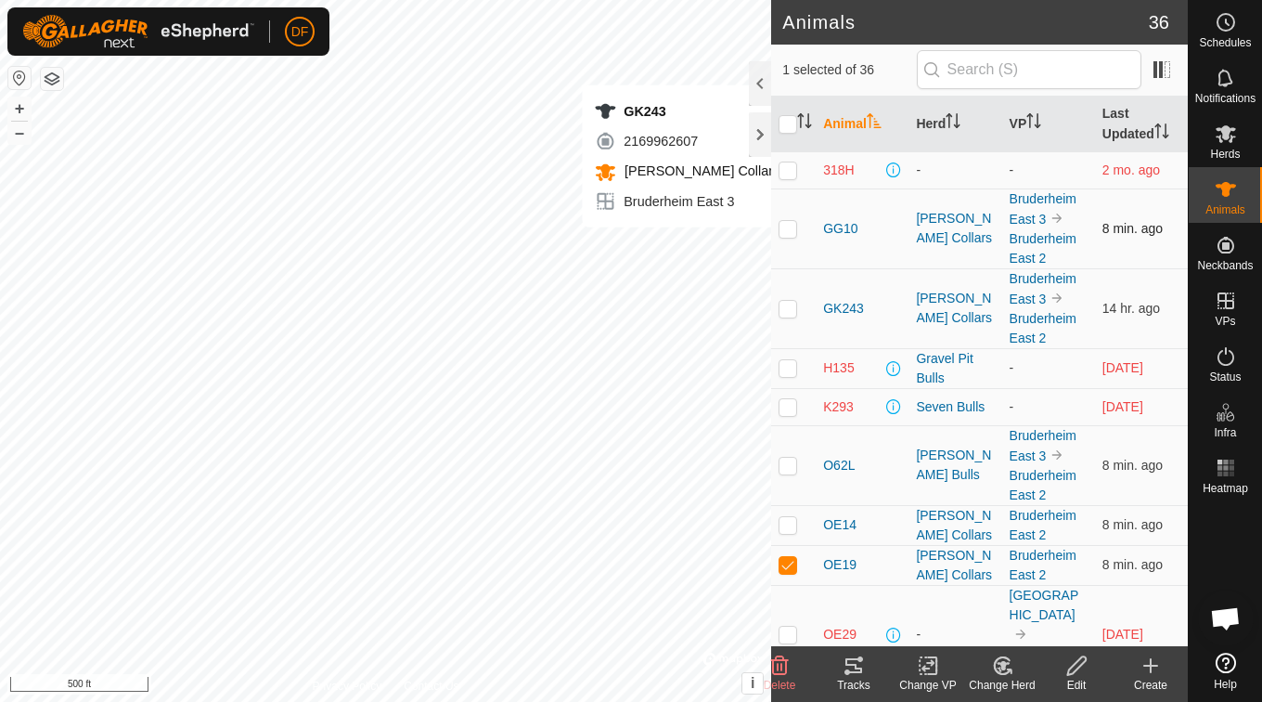
checkbox input "true"
checkbox input "false"
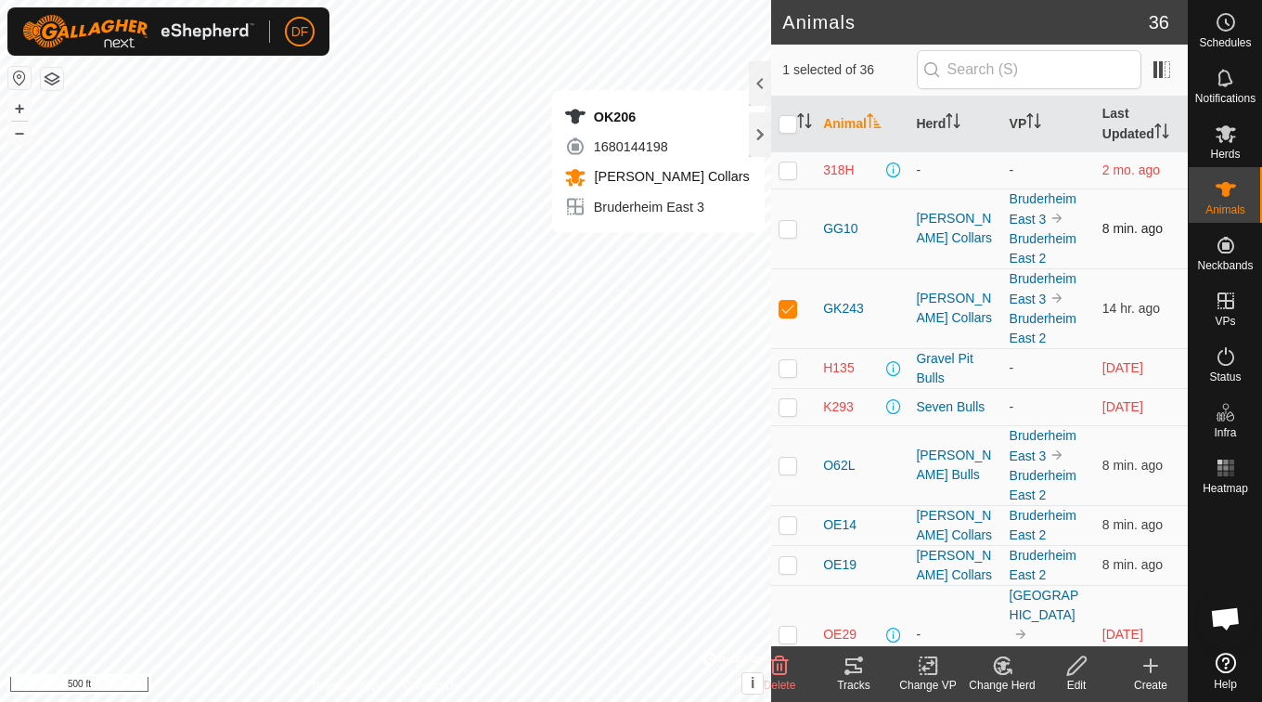
checkbox input "false"
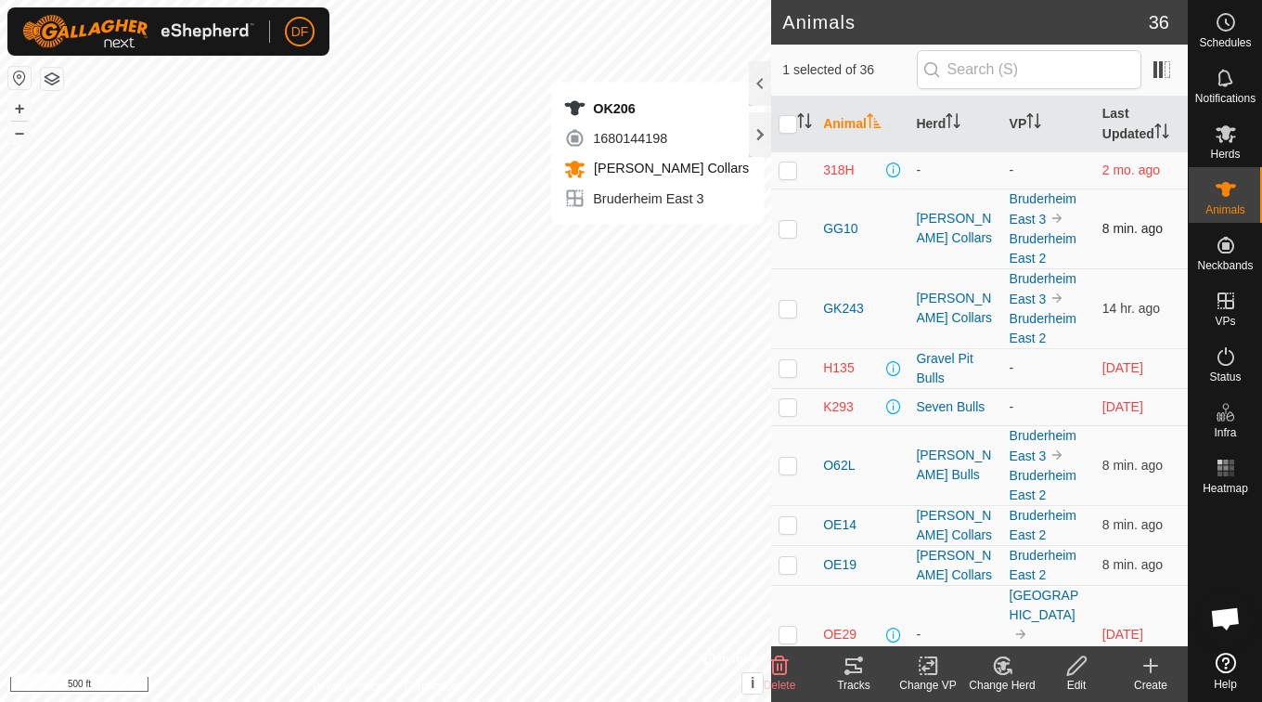
checkbox input "false"
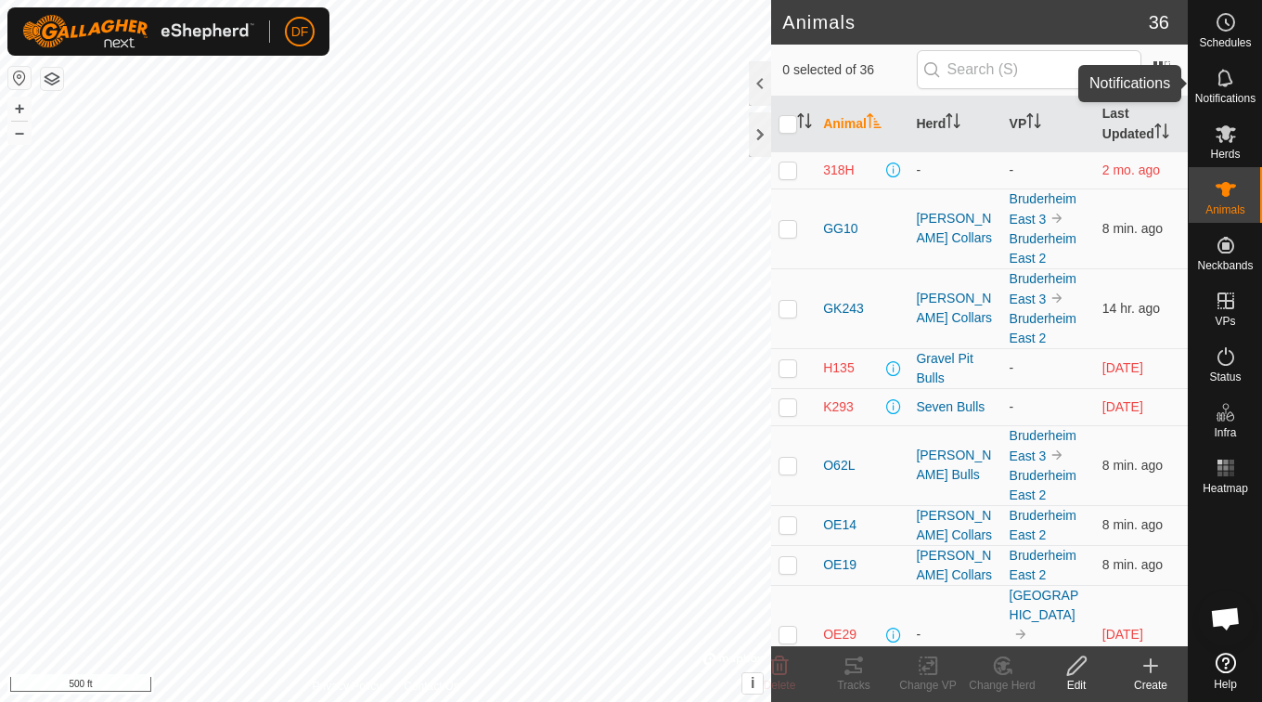
click at [1230, 88] on icon at bounding box center [1226, 78] width 22 height 22
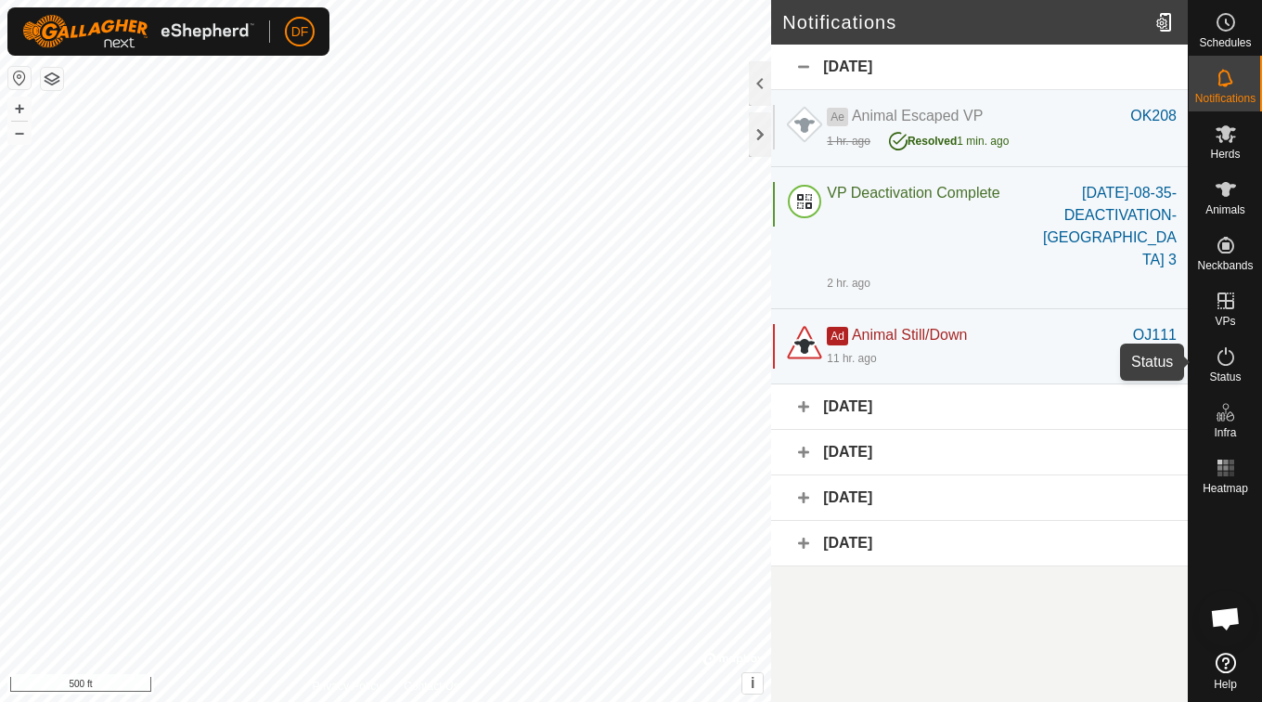
click at [1231, 364] on icon at bounding box center [1226, 356] width 17 height 19
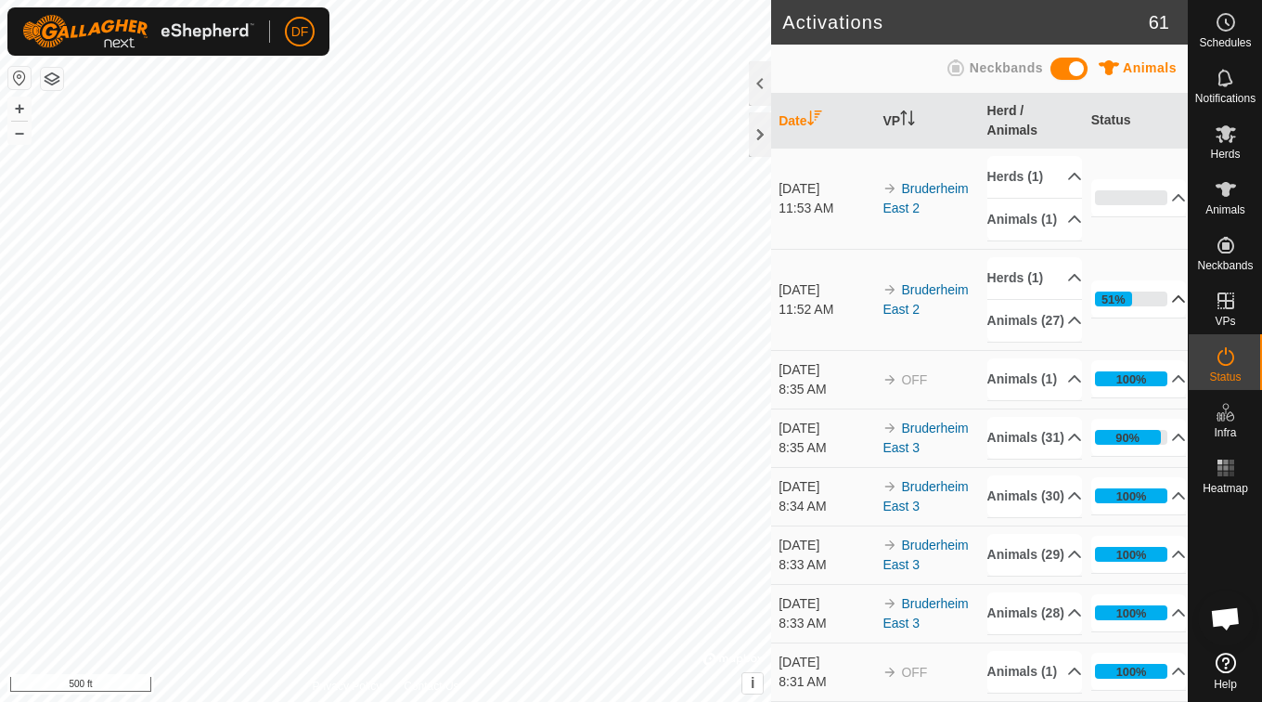
click at [1160, 317] on p-accordion-header "51%" at bounding box center [1139, 298] width 96 height 37
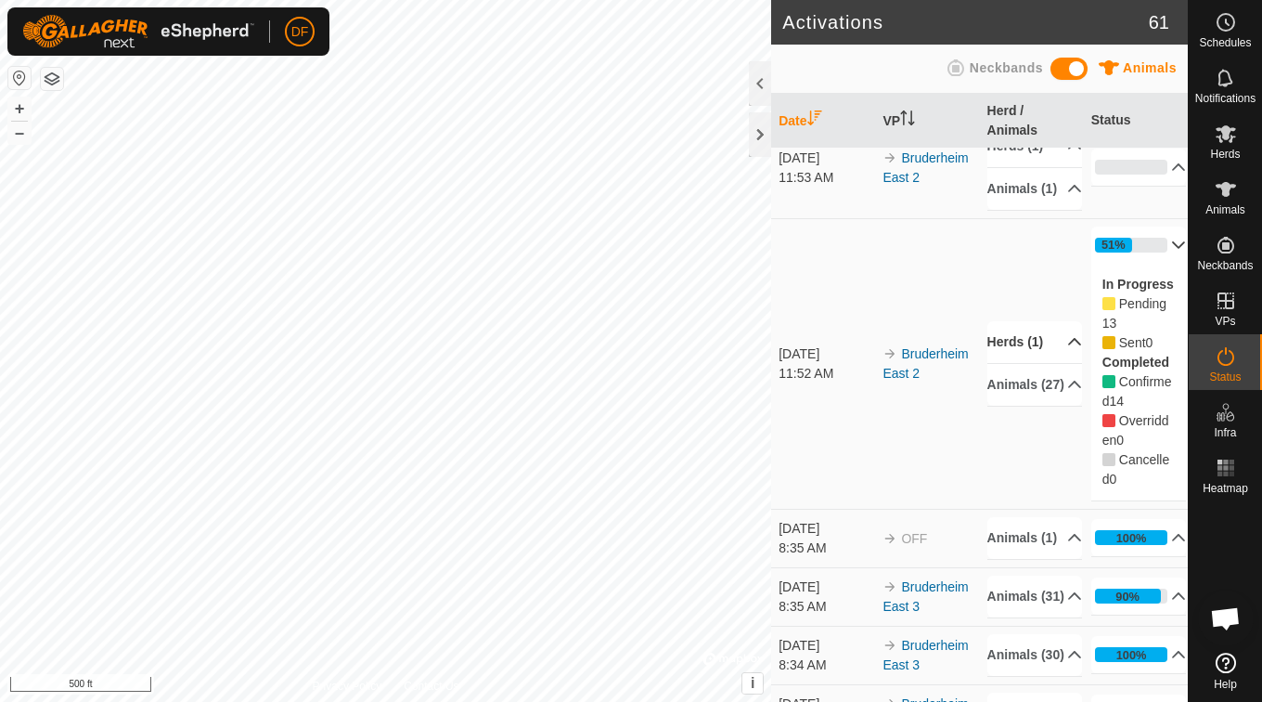
scroll to position [32, 0]
click at [1047, 405] on p-accordion-header "Animals (27)" at bounding box center [1035, 384] width 96 height 42
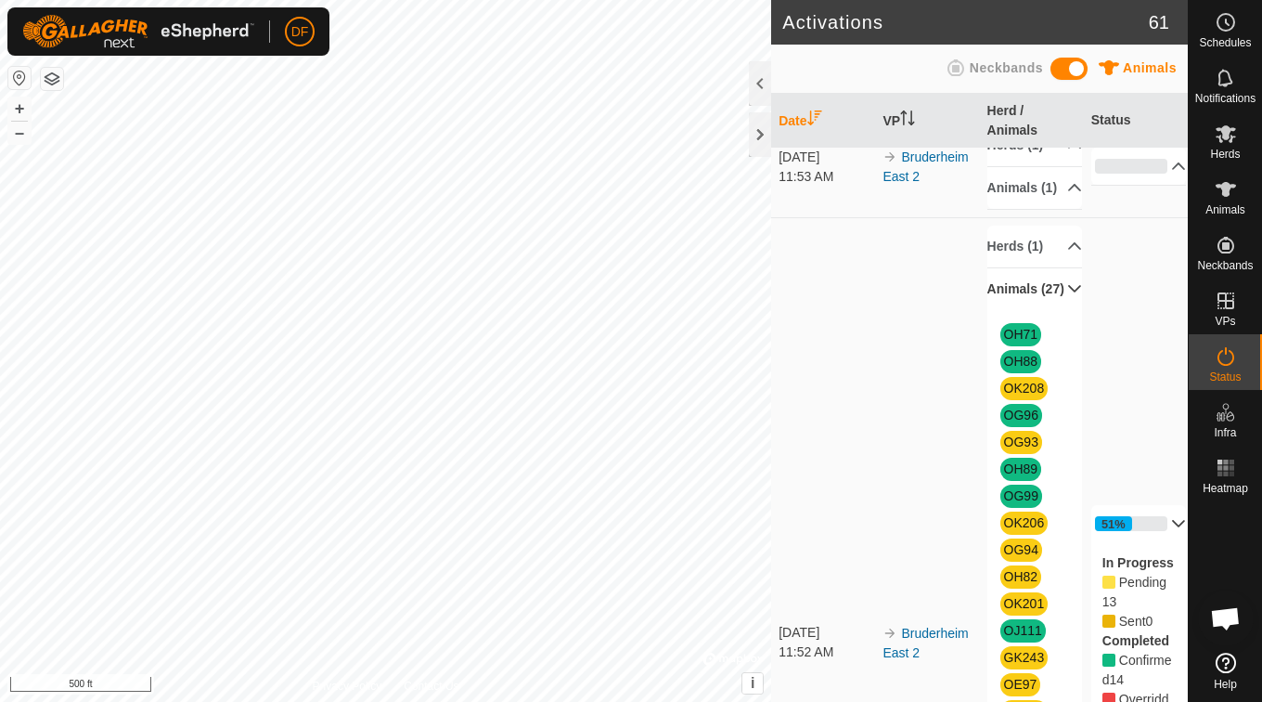
click at [946, 457] on td "Bruderheim East 2" at bounding box center [927, 642] width 104 height 850
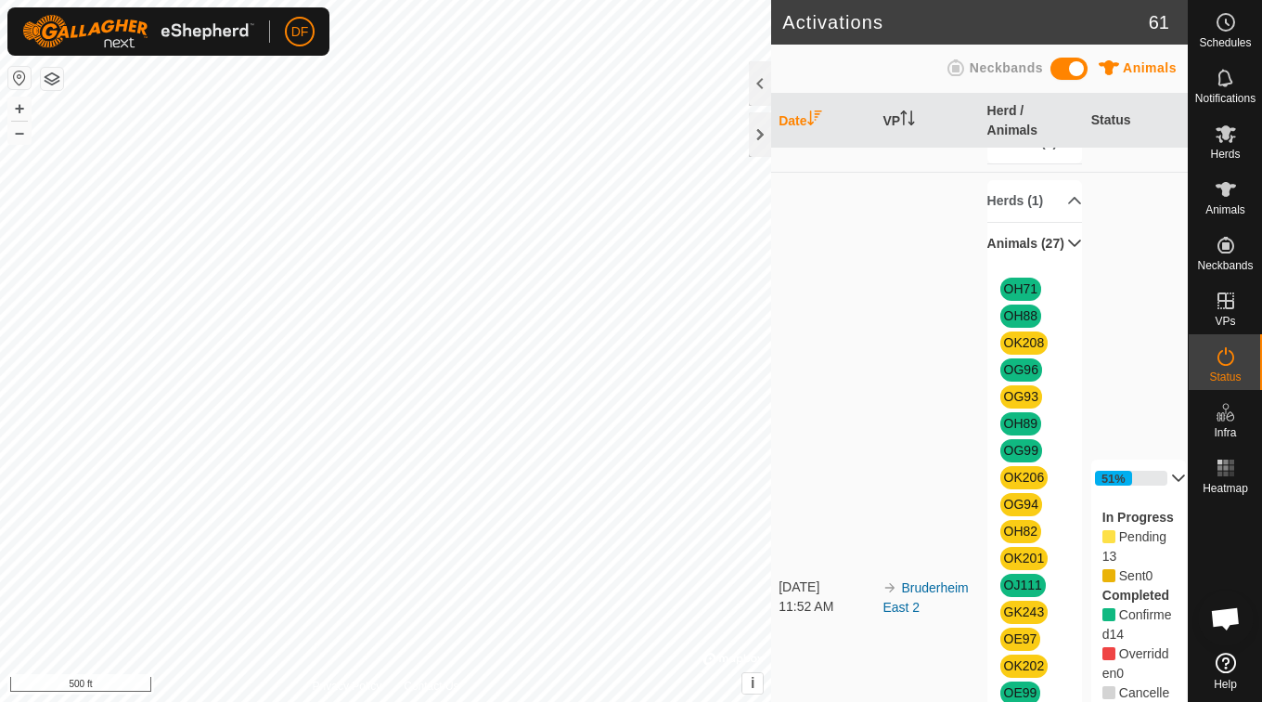
scroll to position [75, 0]
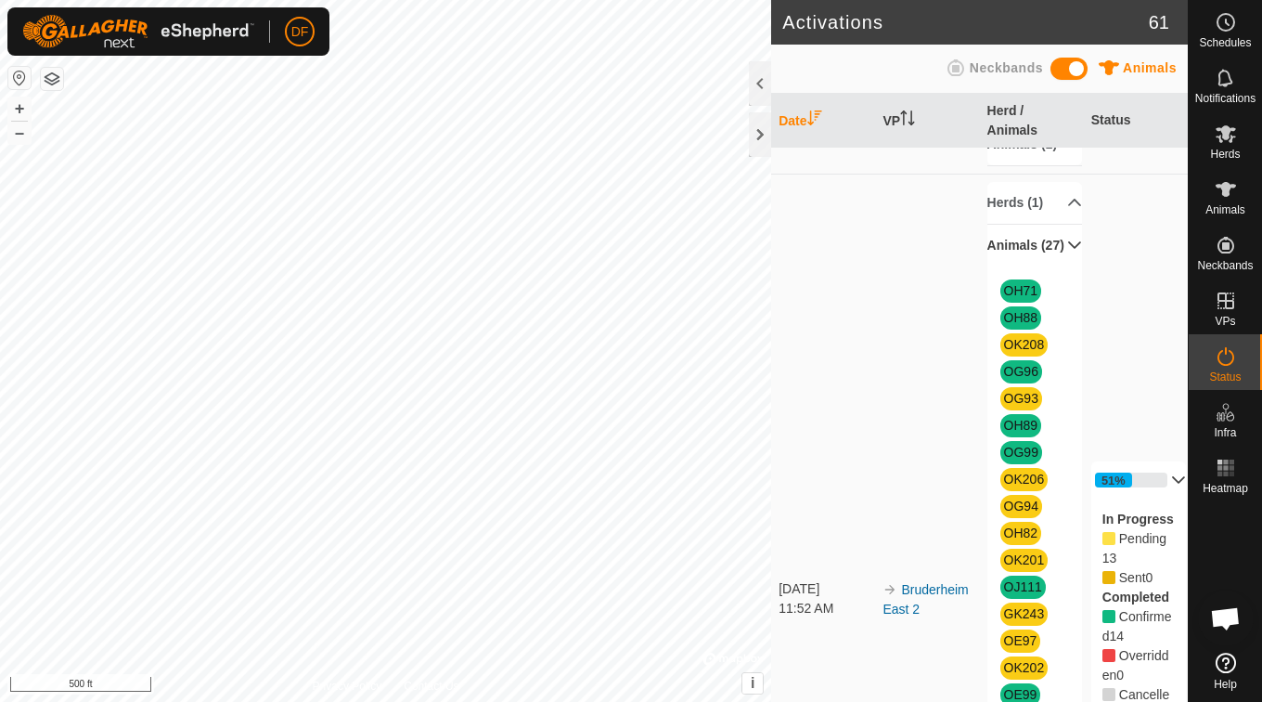
click at [1051, 266] on p-accordion-header "Animals (27)" at bounding box center [1035, 246] width 96 height 42
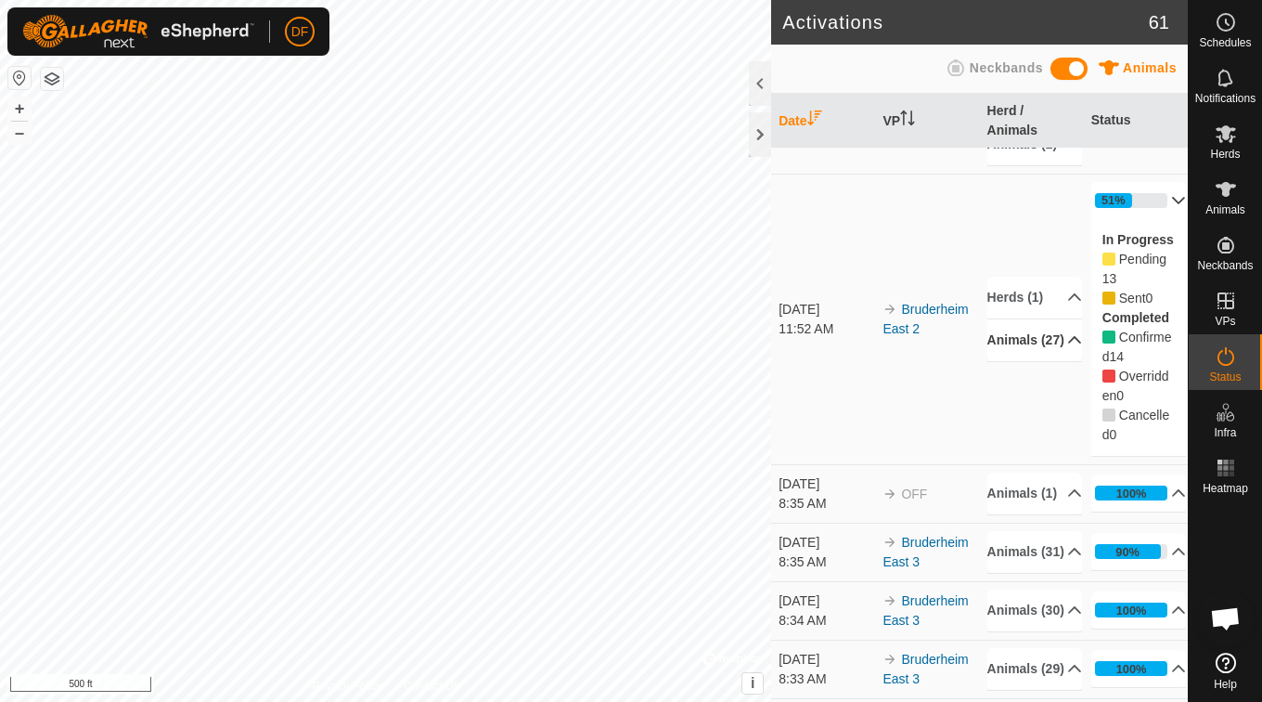
scroll to position [0, 0]
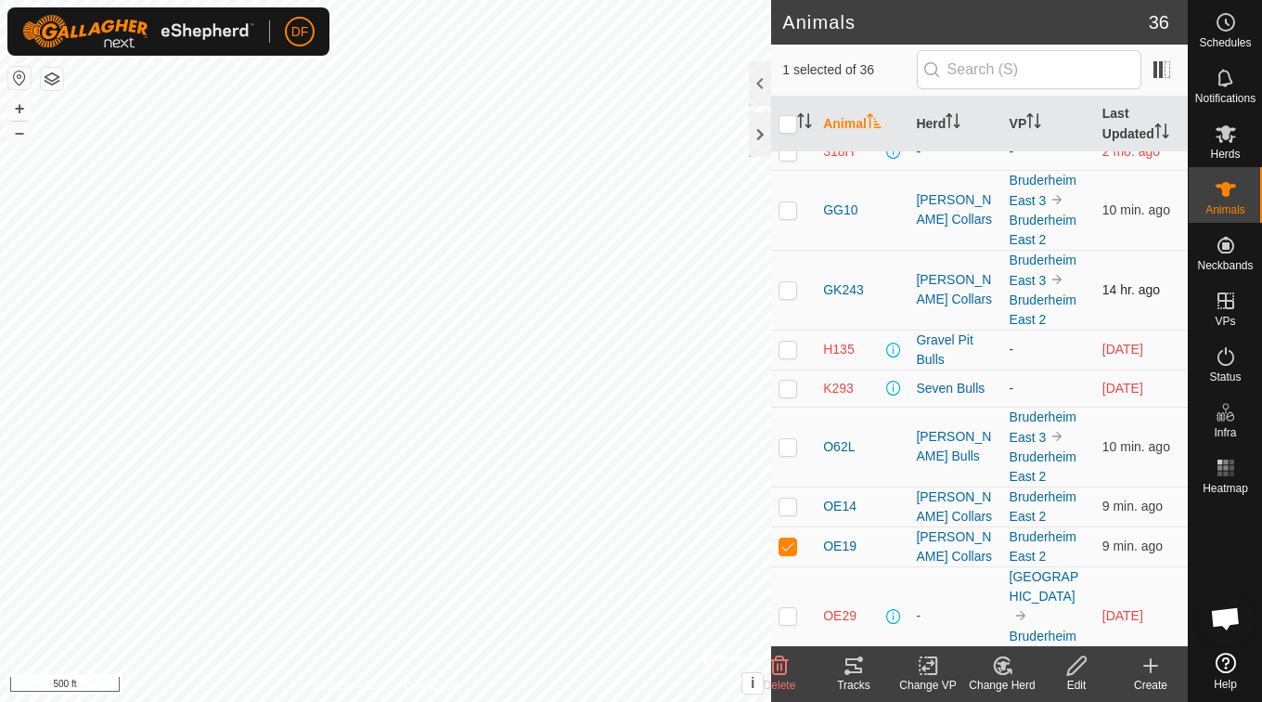
scroll to position [19, 0]
checkbox input "false"
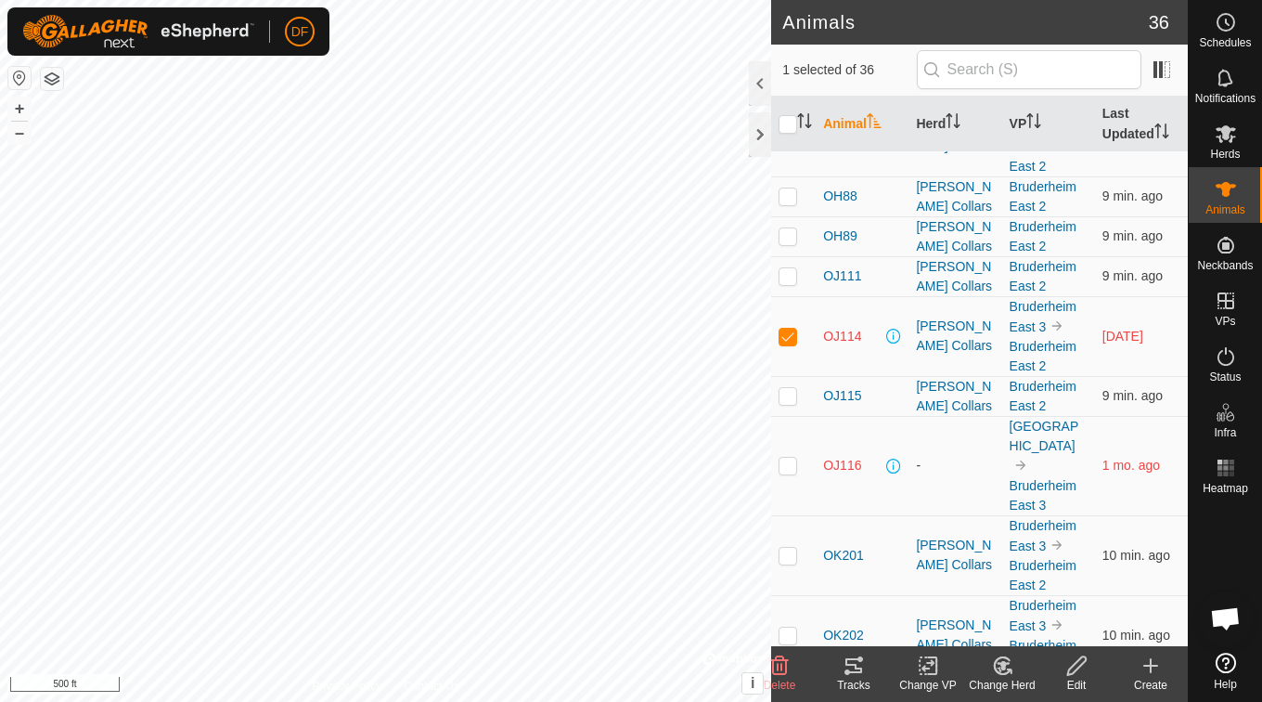
scroll to position [1305, 0]
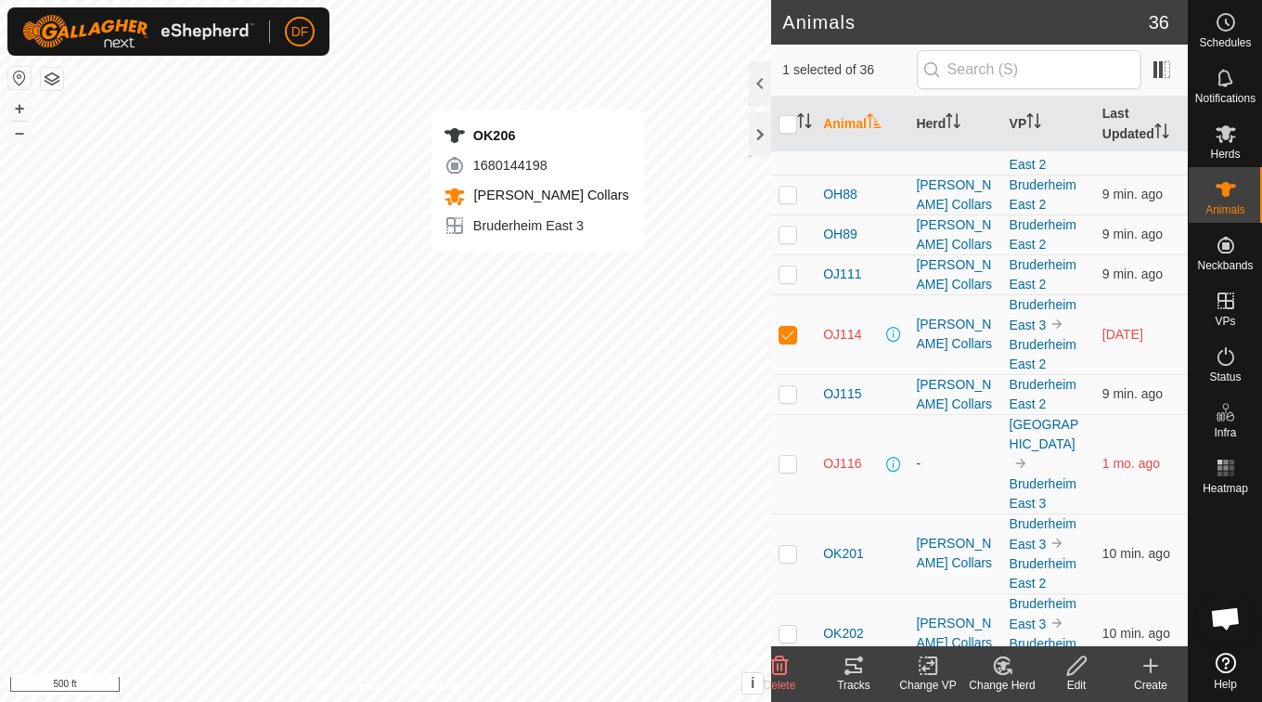
checkbox input "false"
checkbox input "true"
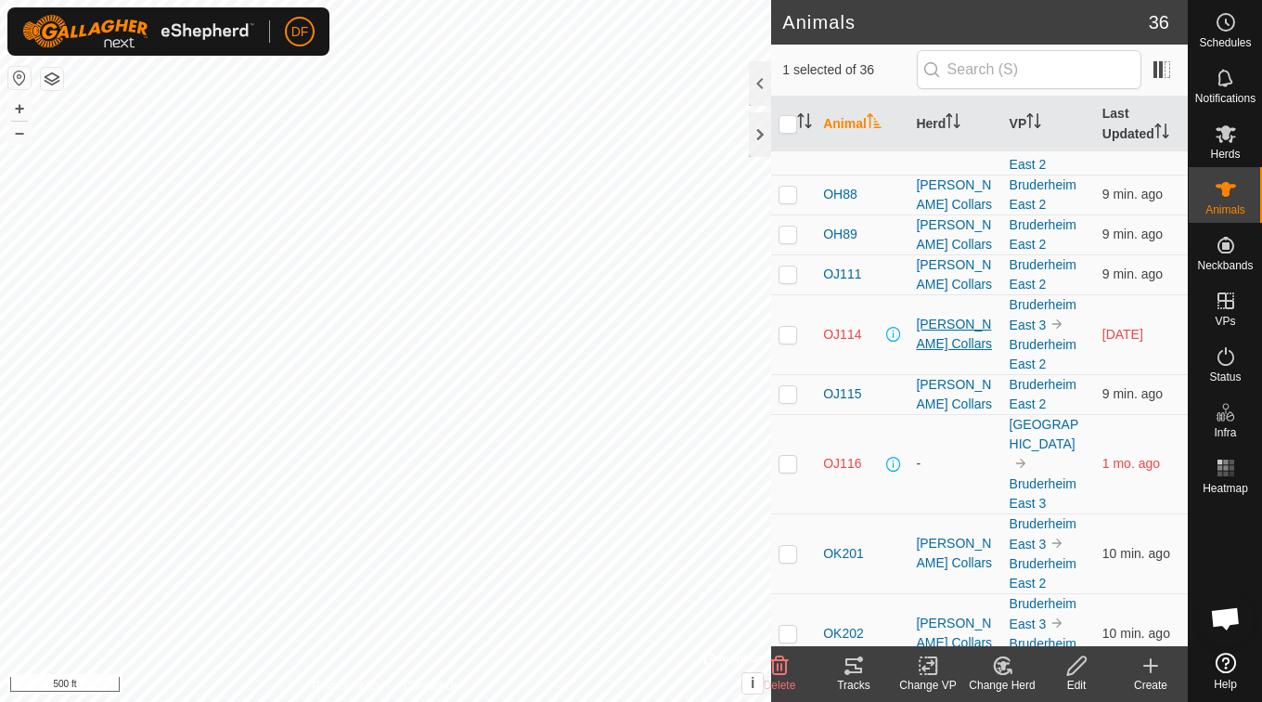
scroll to position [1582, 0]
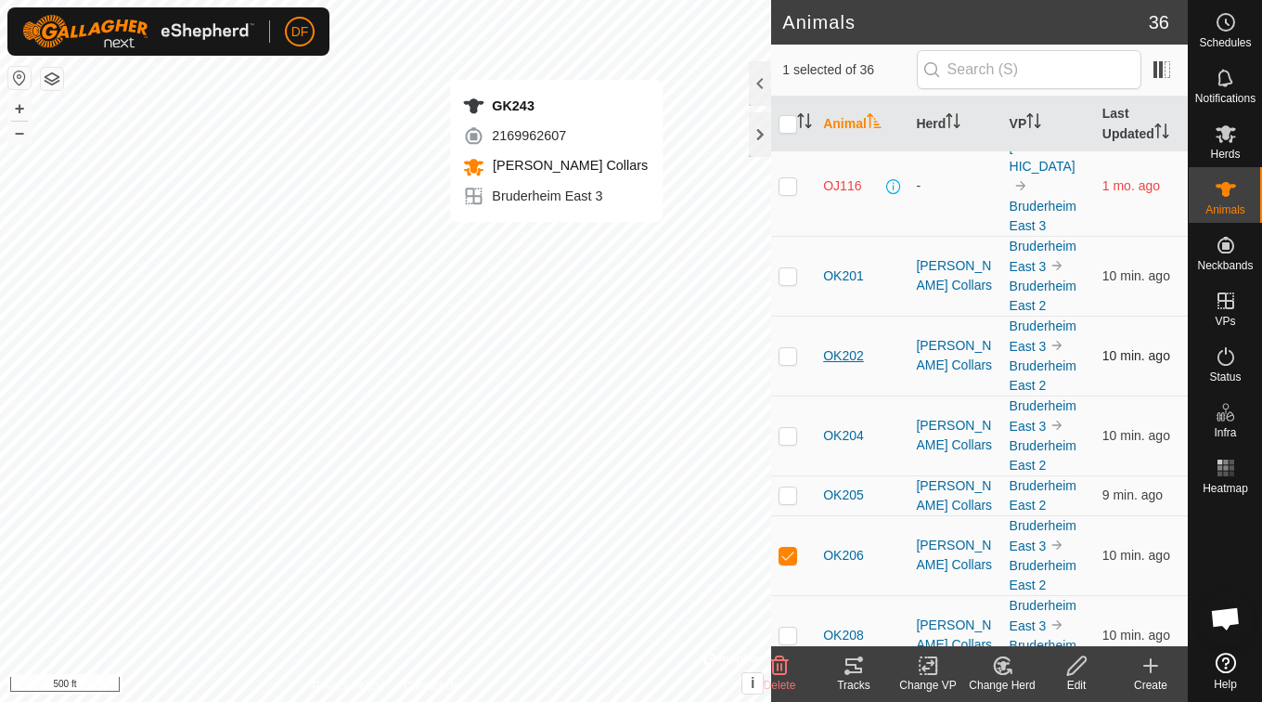
checkbox input "true"
checkbox input "false"
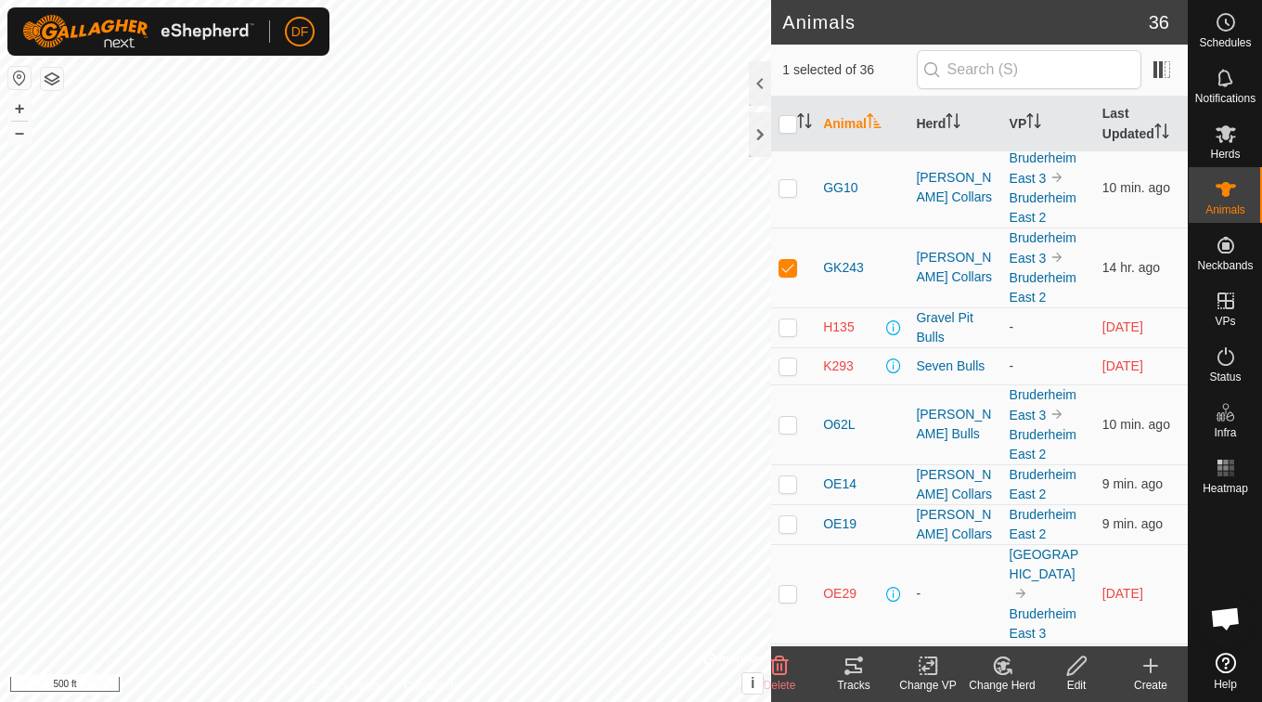
scroll to position [0, 0]
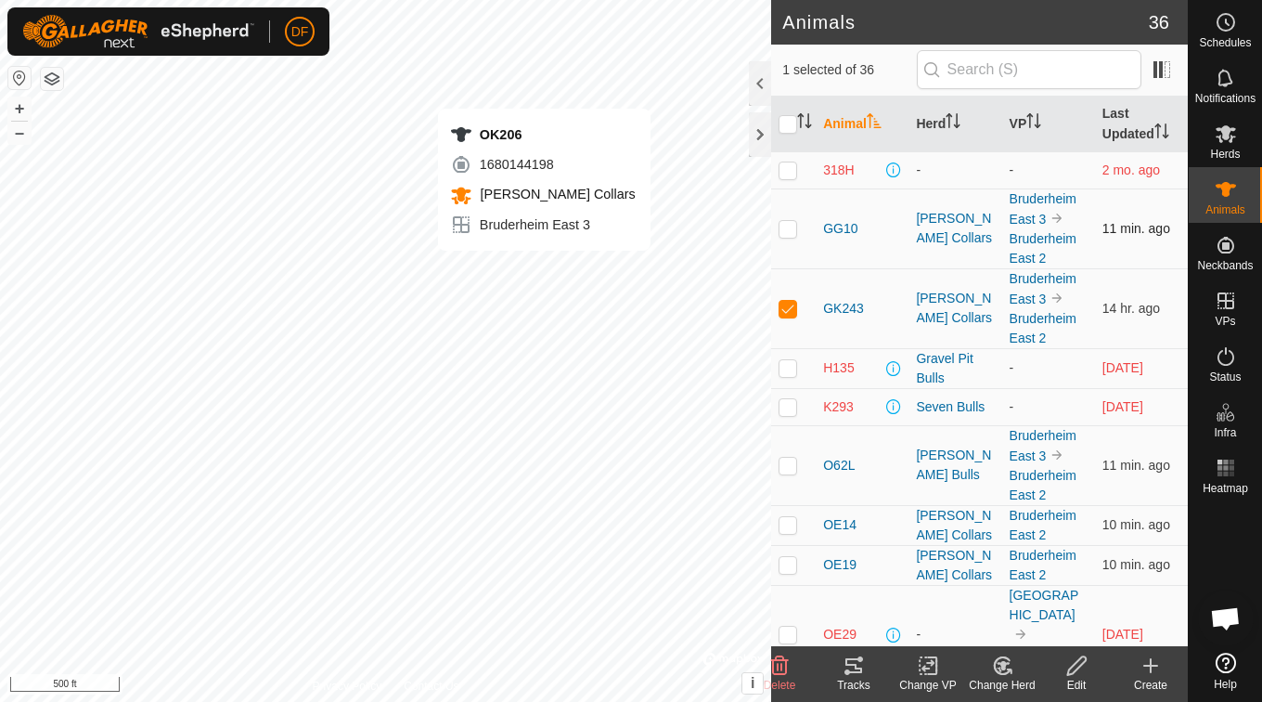
checkbox input "false"
checkbox input "true"
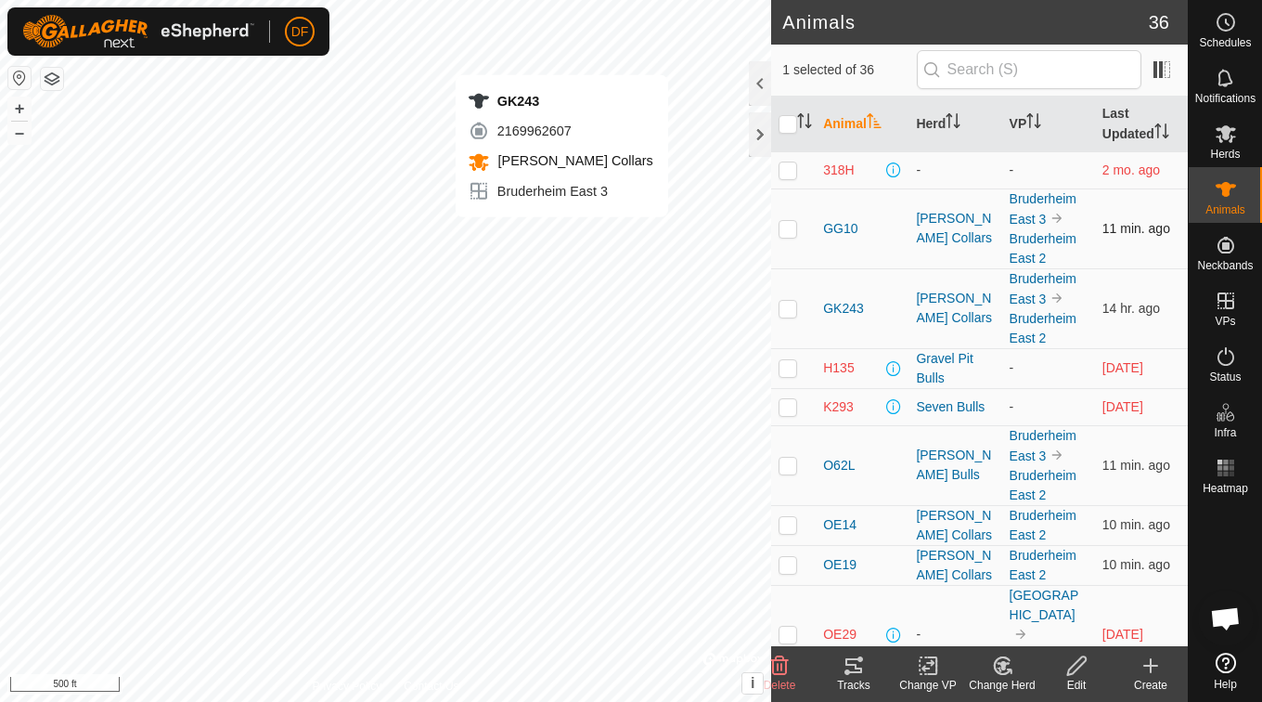
checkbox input "true"
checkbox input "false"
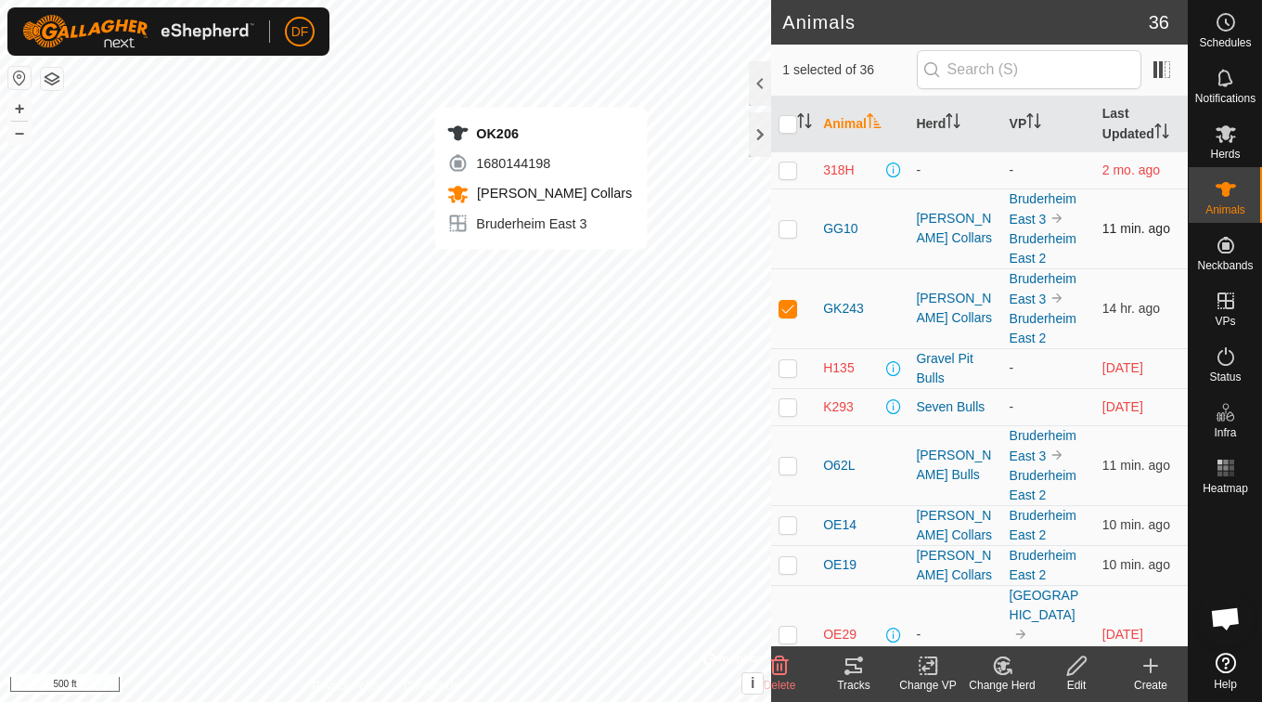
checkbox input "false"
checkbox input "true"
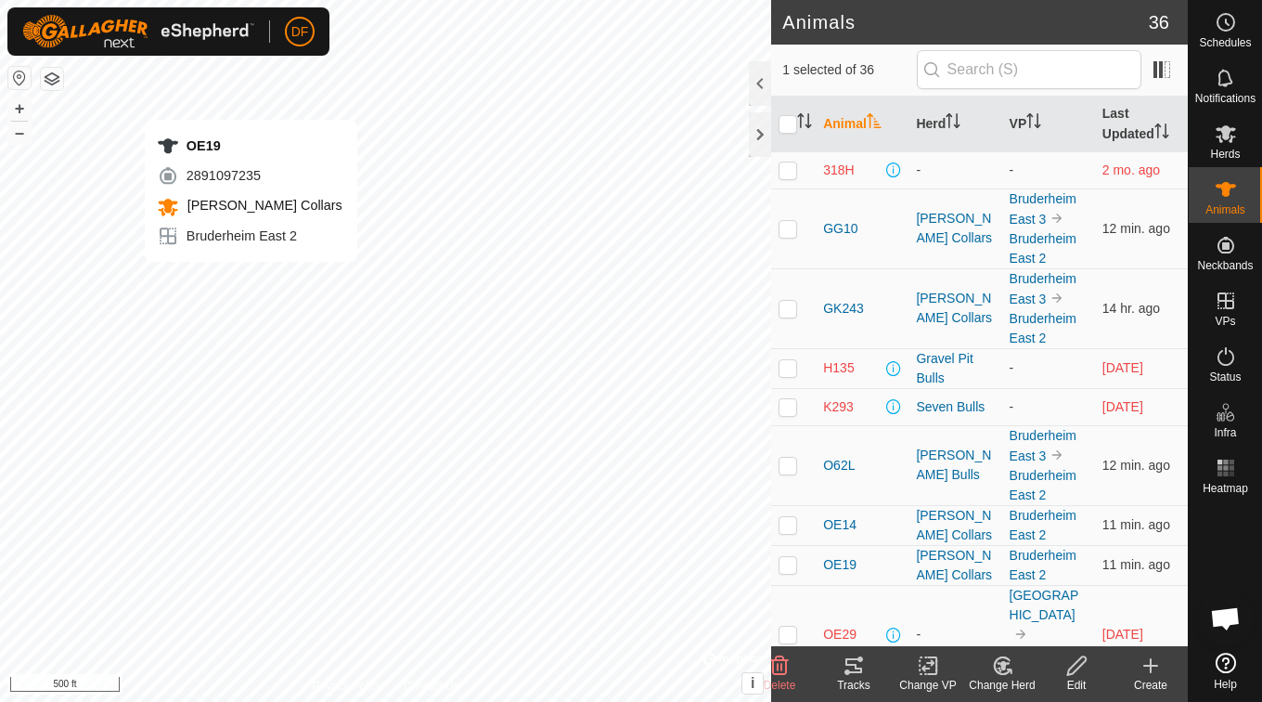
checkbox input "true"
checkbox input "false"
click at [834, 521] on span "OE14" at bounding box center [839, 524] width 33 height 19
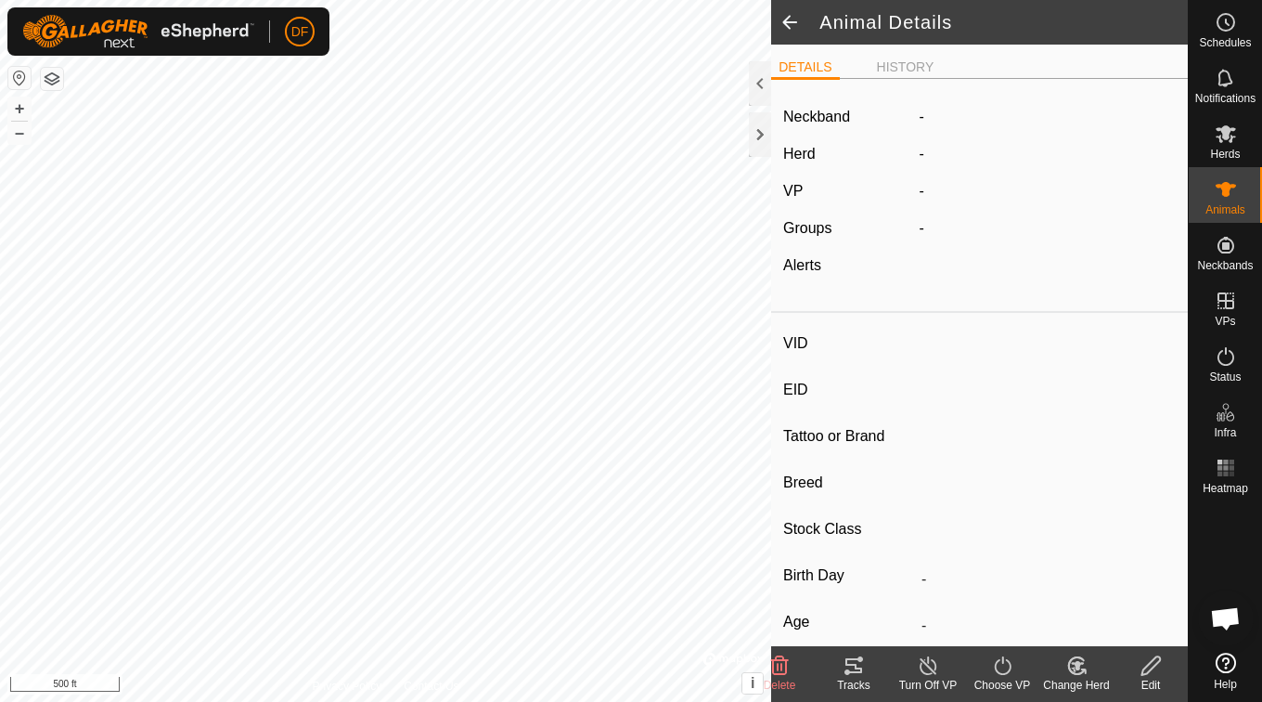
type input "OE14"
type input "-"
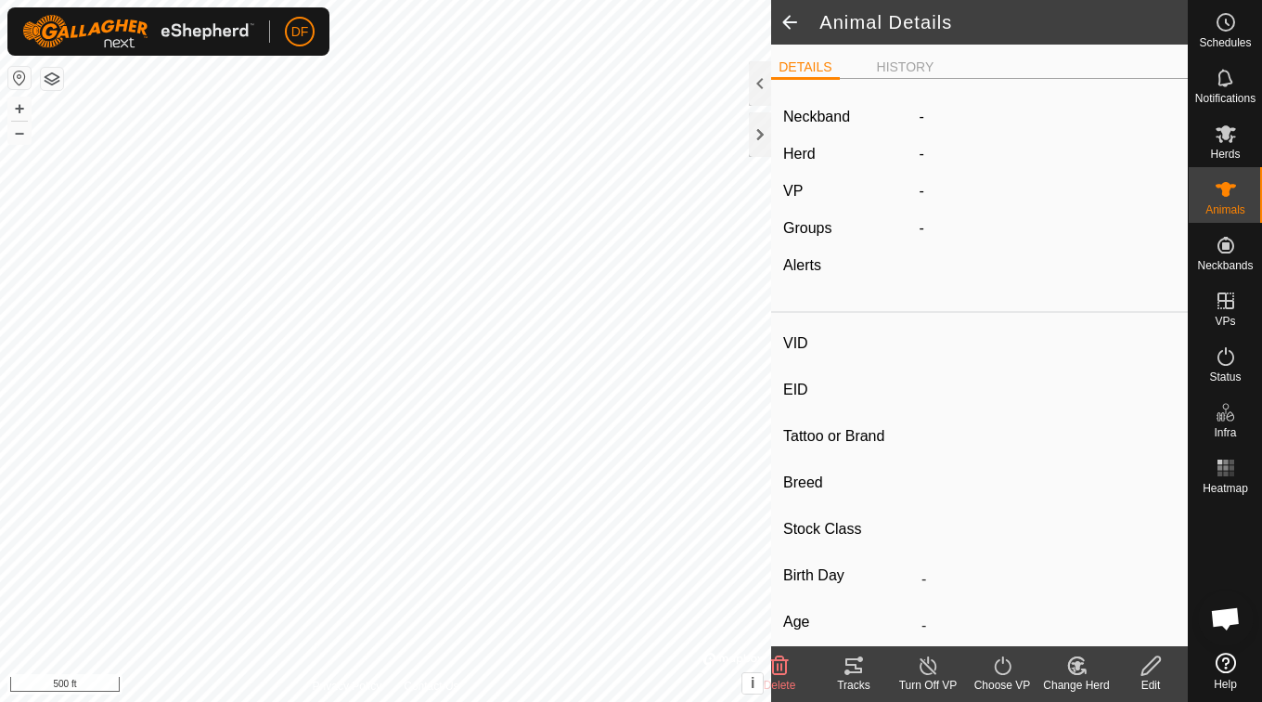
type input "-"
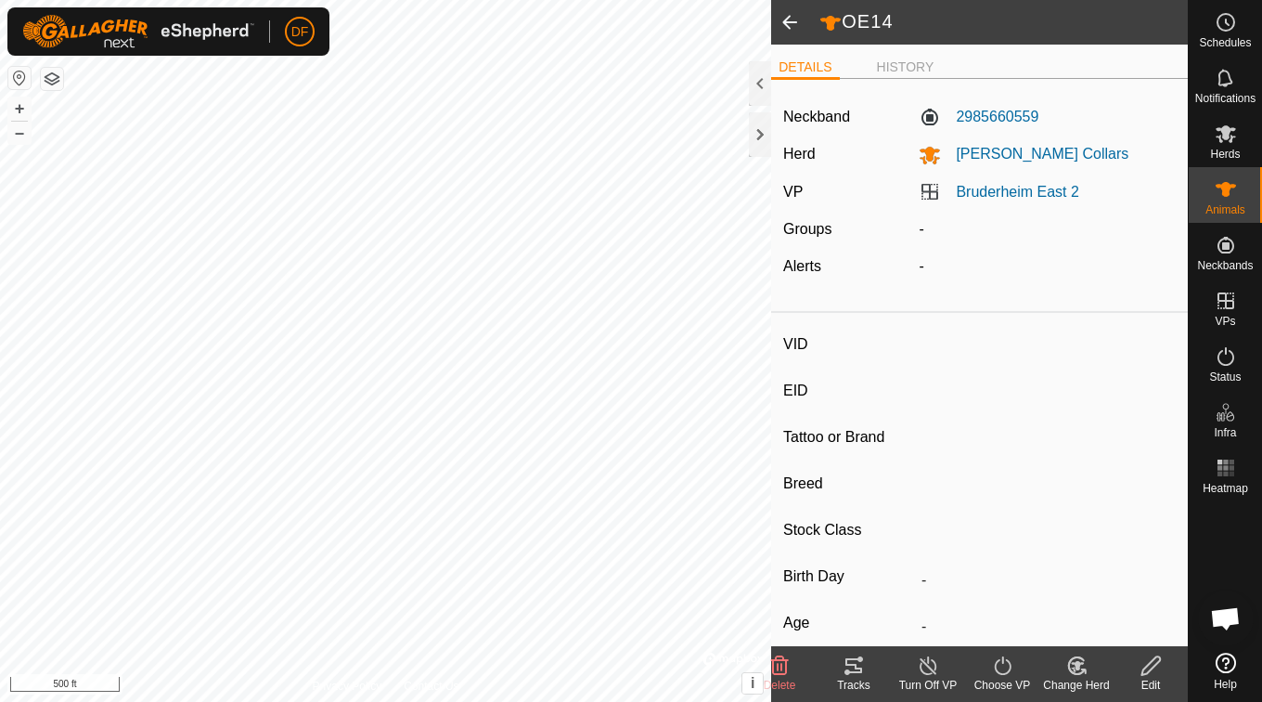
type input "OE19"
type input "-"
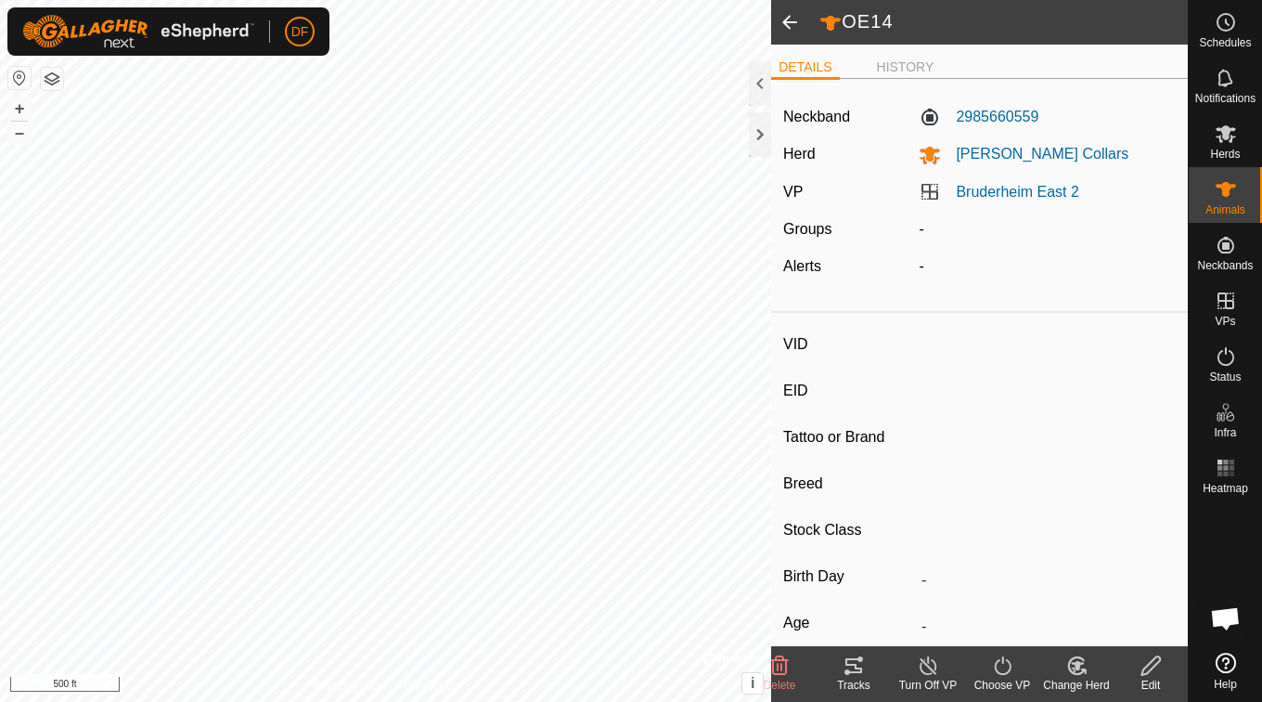
type input "-"
